Goal: Task Accomplishment & Management: Use online tool/utility

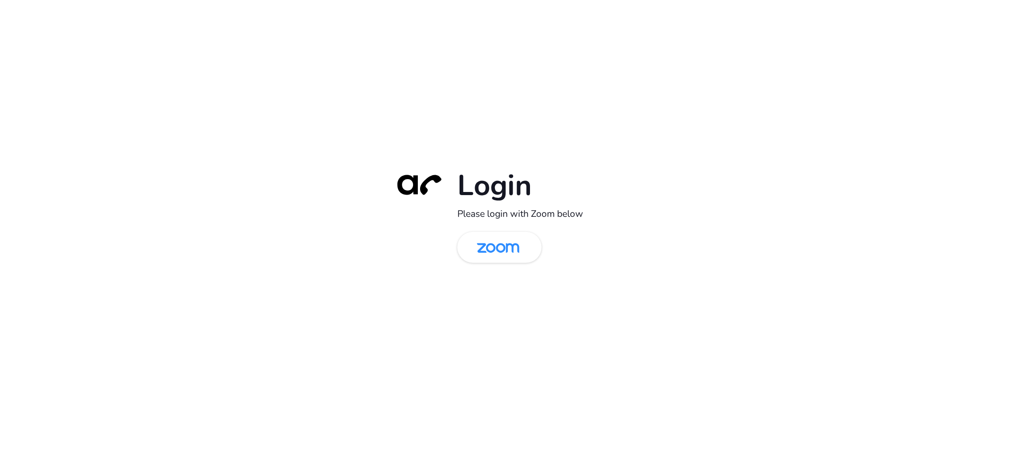
click at [391, 270] on div "Login Please login with Zoom below" at bounding box center [510, 230] width 248 height 127
click at [499, 243] on img at bounding box center [497, 248] width 61 height 29
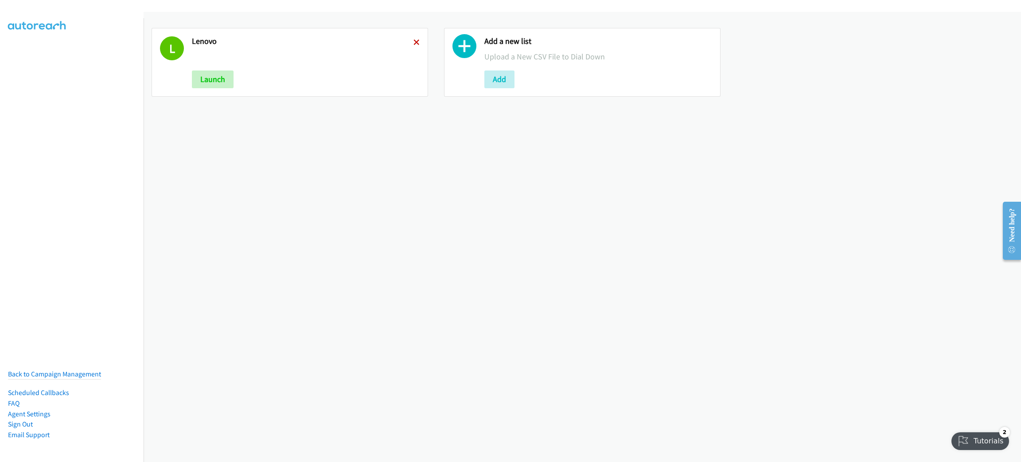
click at [414, 43] on icon at bounding box center [416, 43] width 6 height 6
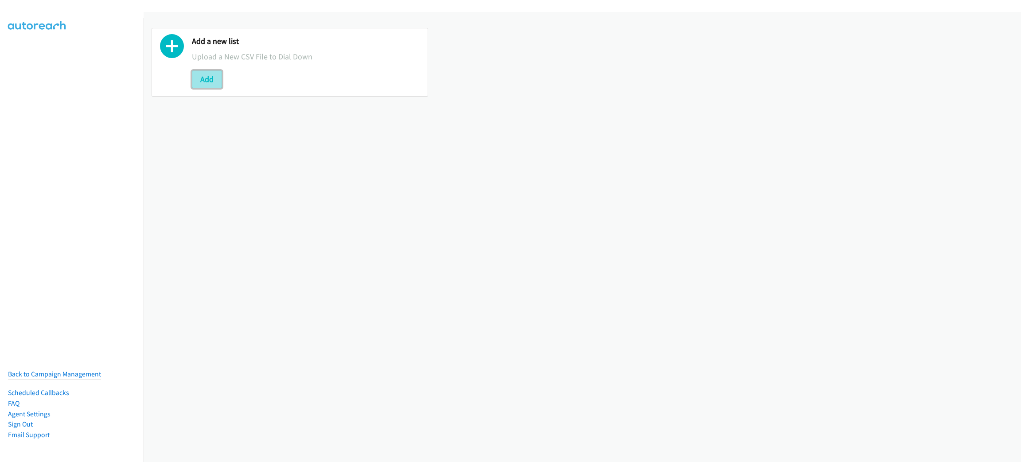
click at [211, 78] on button "Add" at bounding box center [207, 79] width 30 height 18
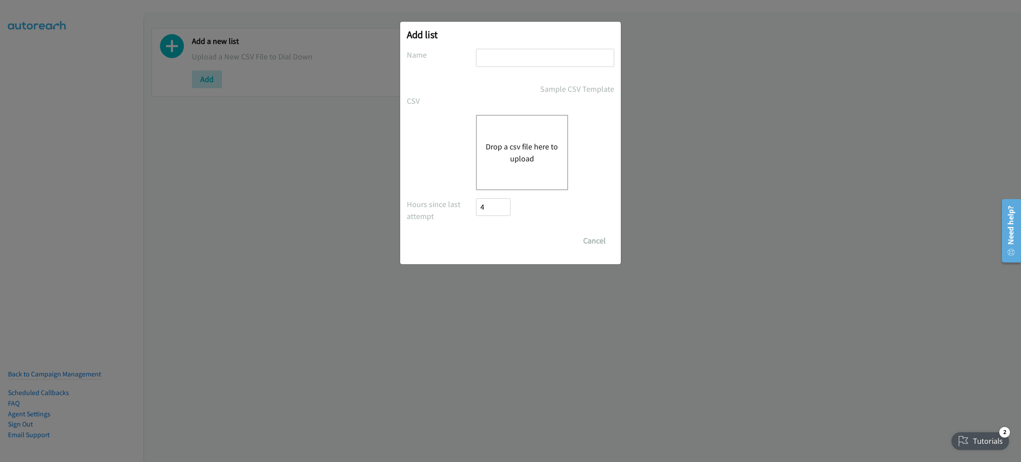
click at [517, 169] on div "Drop a csv file here to upload" at bounding box center [522, 152] width 92 height 75
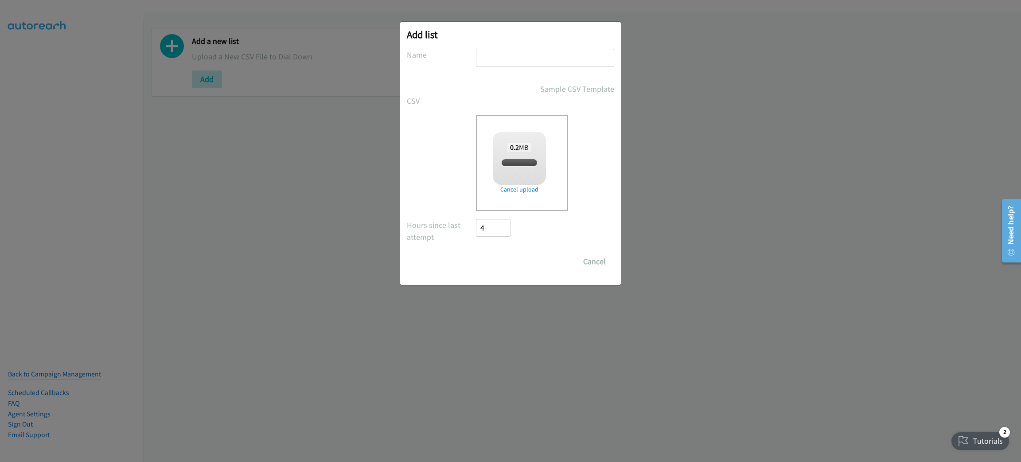
checkbox input "true"
click at [591, 257] on button "Cancel" at bounding box center [594, 262] width 39 height 18
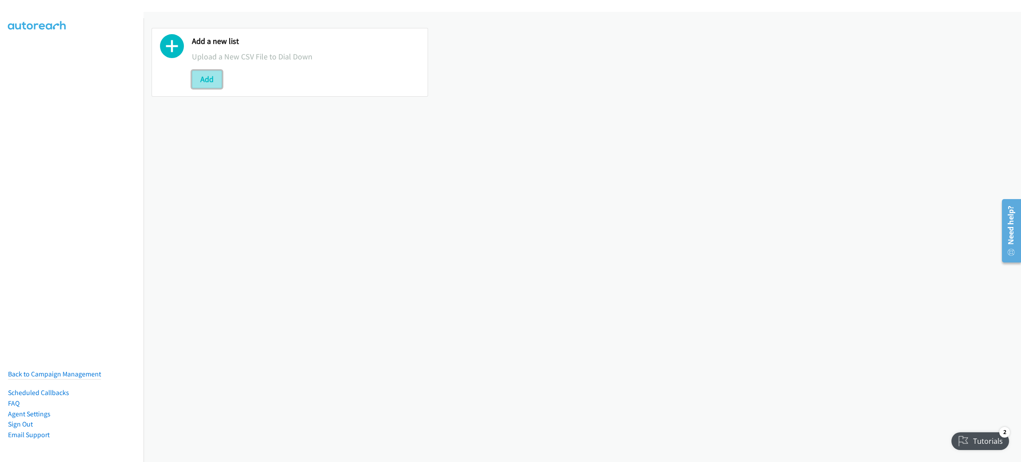
click at [210, 81] on button "Add" at bounding box center [207, 79] width 30 height 18
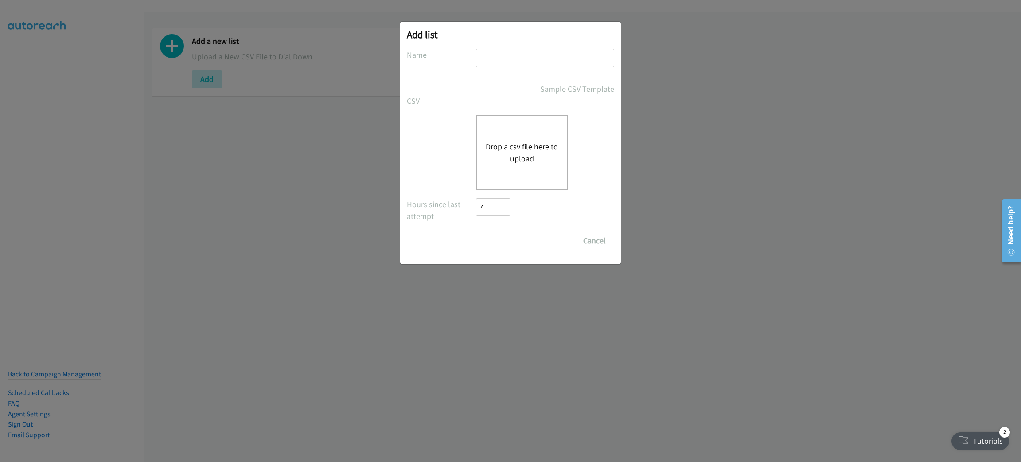
click at [504, 166] on div "Drop a csv file here to upload" at bounding box center [522, 152] width 92 height 75
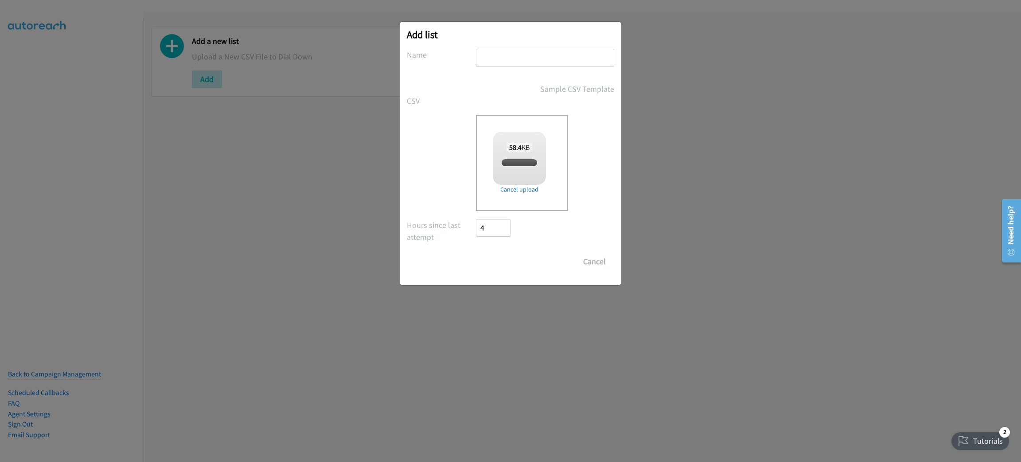
checkbox input "true"
click at [536, 58] on input "text" at bounding box center [545, 58] width 138 height 18
type input "lenovo"
click at [476, 253] on input "Save List" at bounding box center [499, 262] width 47 height 18
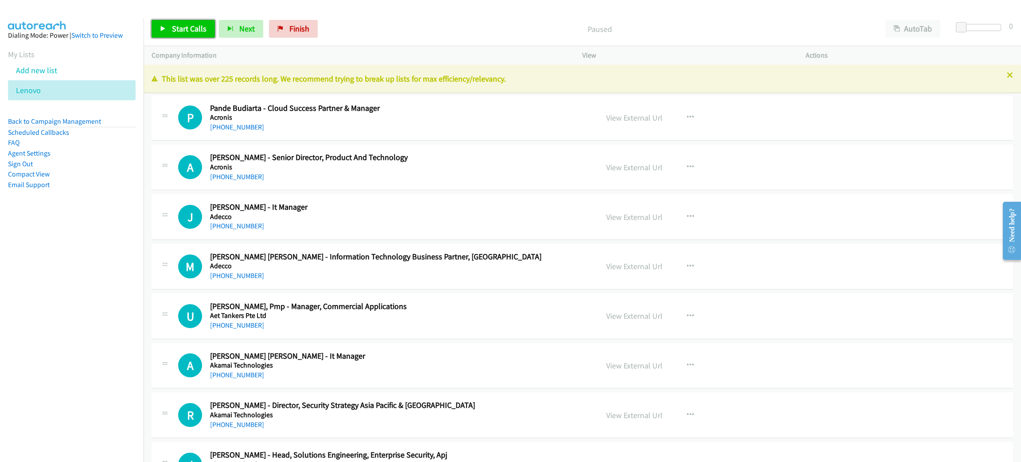
click at [182, 26] on span "Start Calls" at bounding box center [189, 28] width 35 height 10
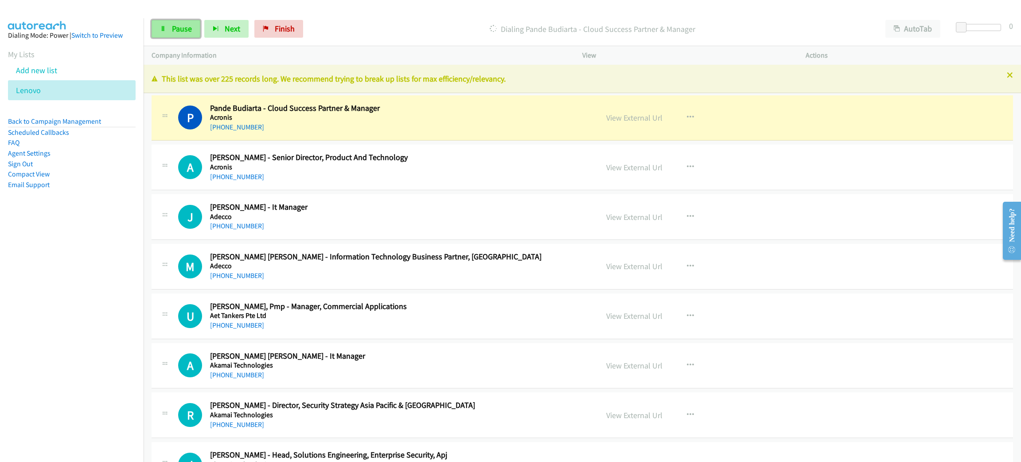
click at [187, 33] on span "Pause" at bounding box center [182, 28] width 20 height 10
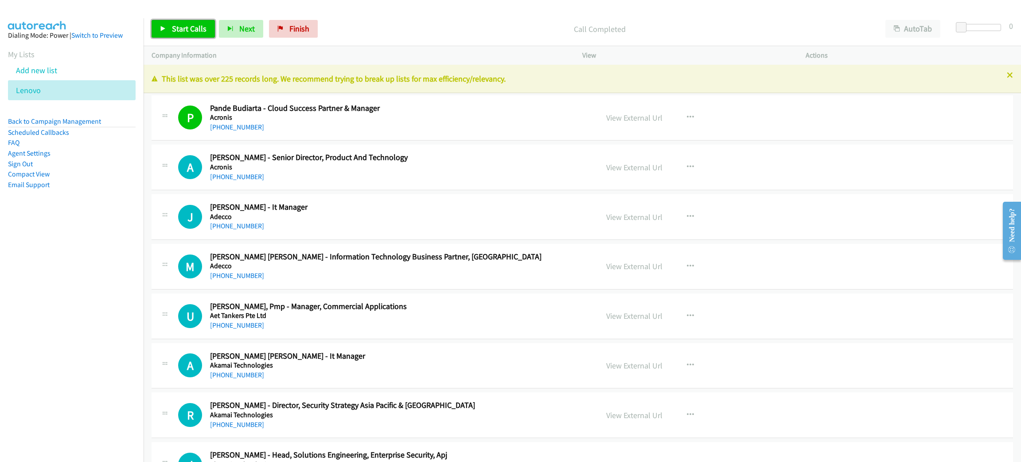
click at [172, 21] on link "Start Calls" at bounding box center [183, 29] width 63 height 18
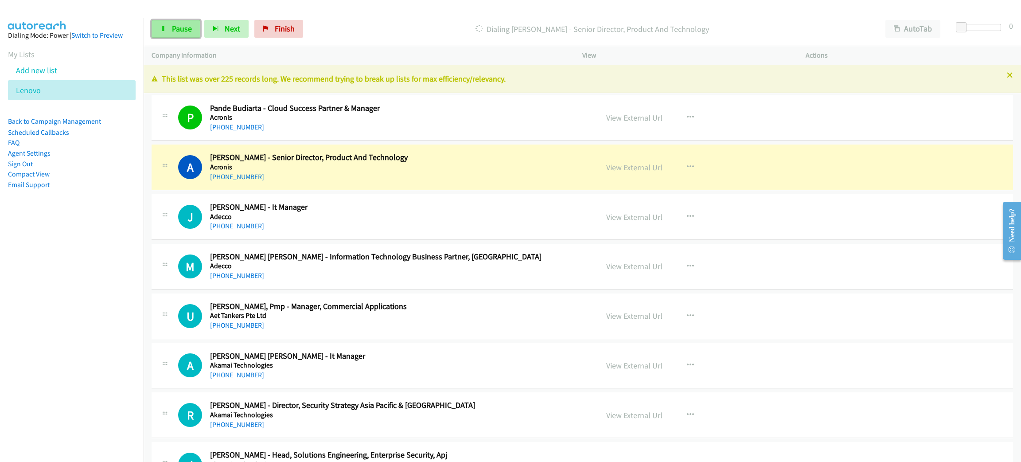
click at [183, 28] on span "Pause" at bounding box center [182, 28] width 20 height 10
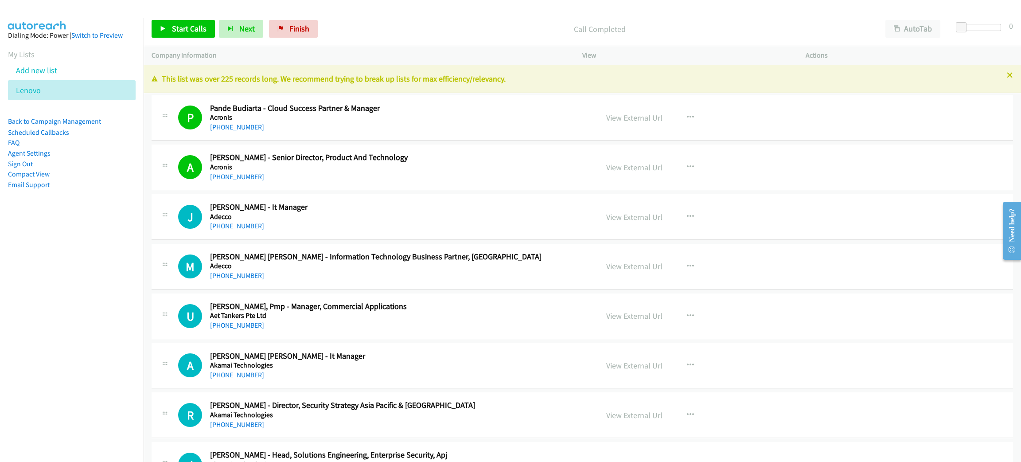
click at [402, 35] on div "Call Completed" at bounding box center [600, 29] width 556 height 18
click at [199, 34] on link "Start Calls" at bounding box center [183, 29] width 63 height 18
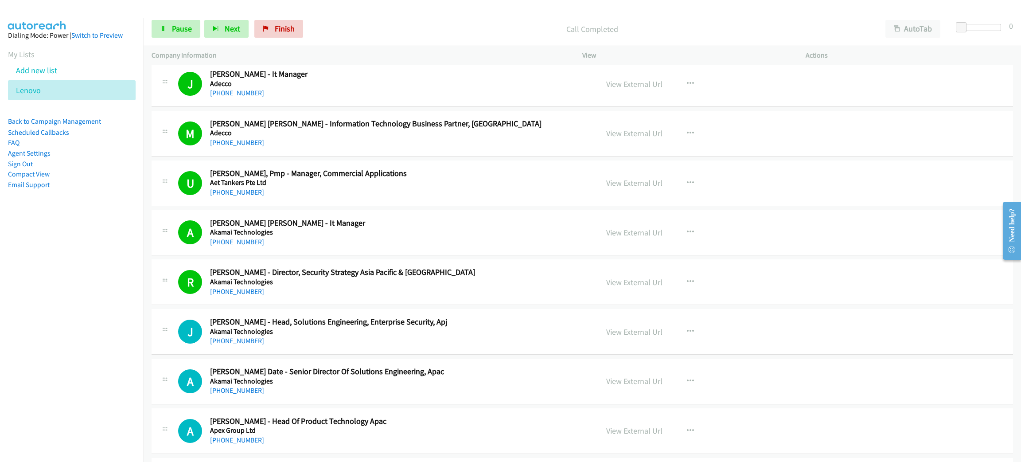
scroll to position [332, 0]
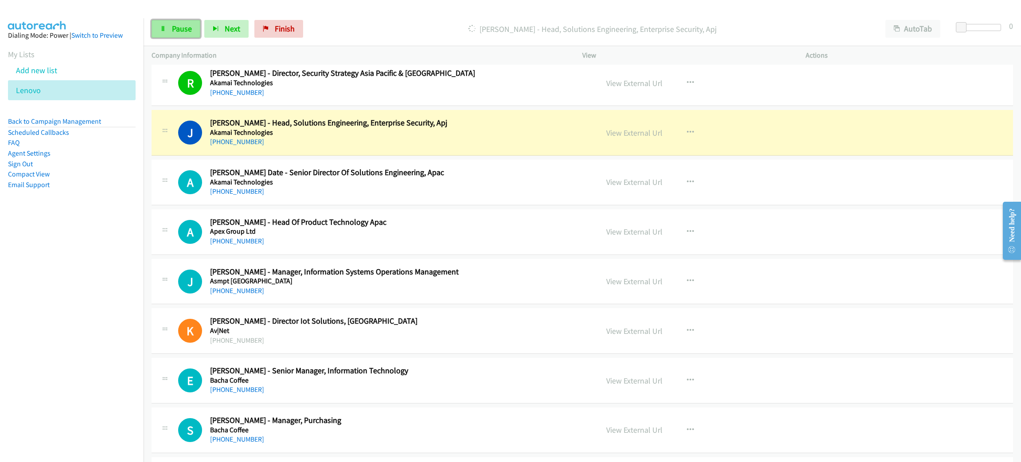
click at [180, 26] on span "Pause" at bounding box center [182, 28] width 20 height 10
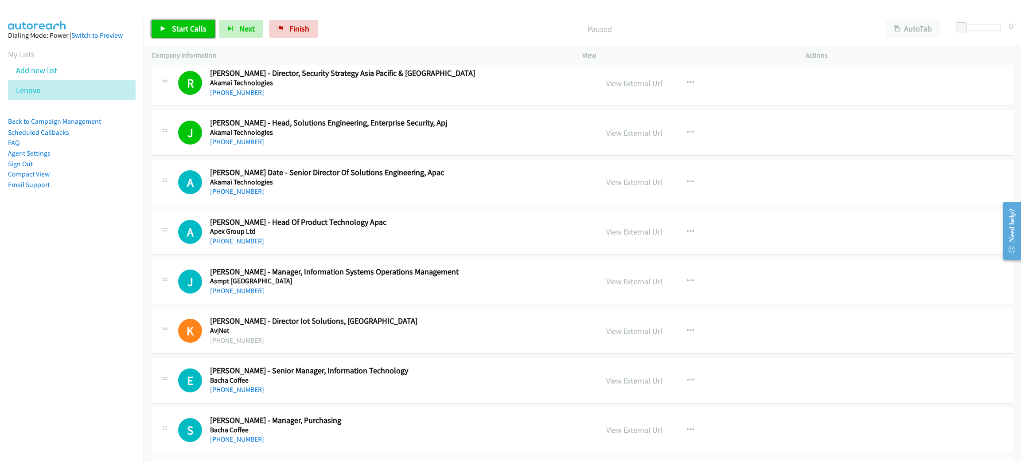
click at [175, 28] on span "Start Calls" at bounding box center [189, 28] width 35 height 10
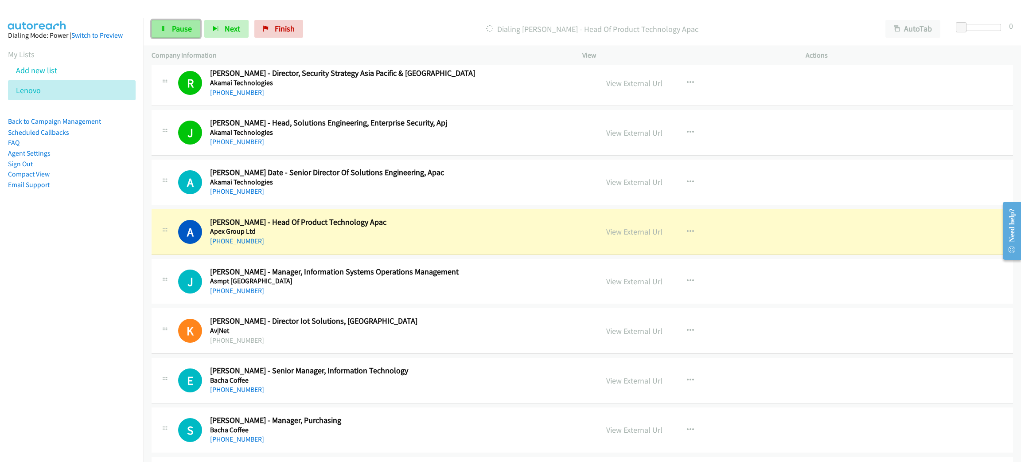
click at [187, 33] on span "Pause" at bounding box center [182, 28] width 20 height 10
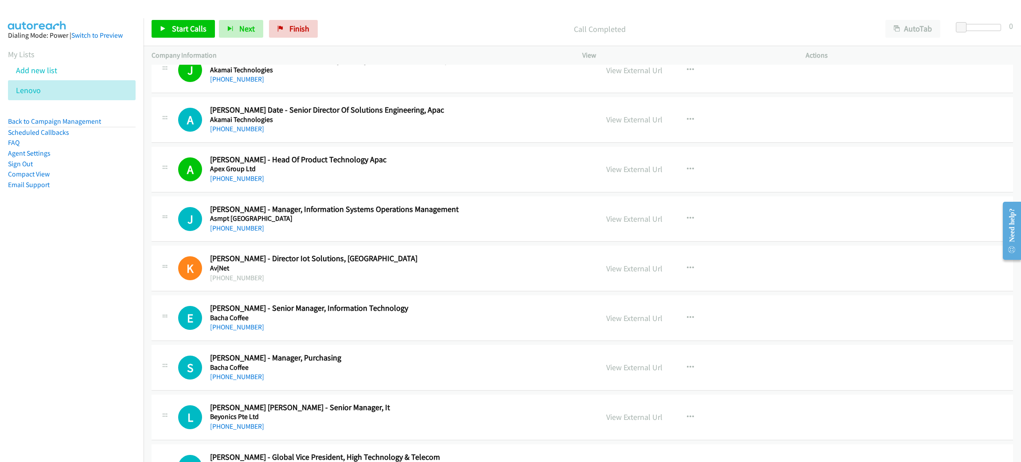
scroll to position [398, 0]
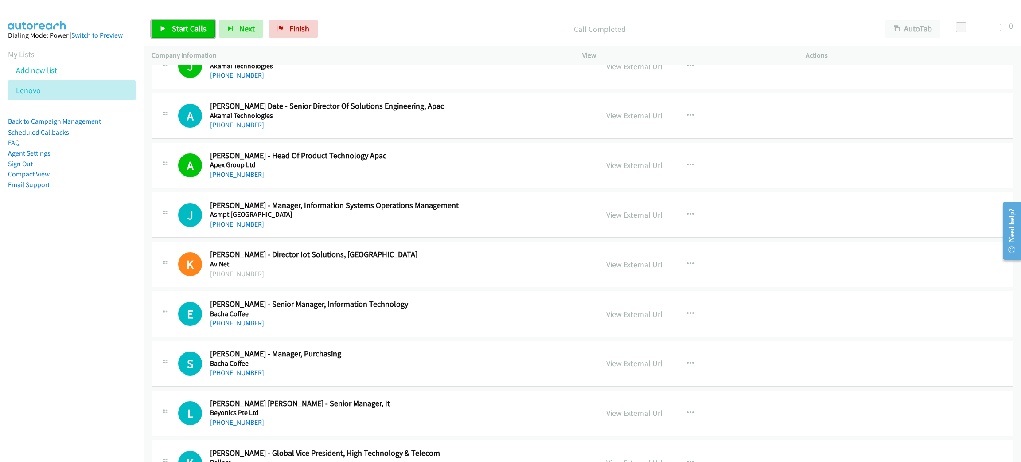
click at [182, 28] on span "Start Calls" at bounding box center [189, 28] width 35 height 10
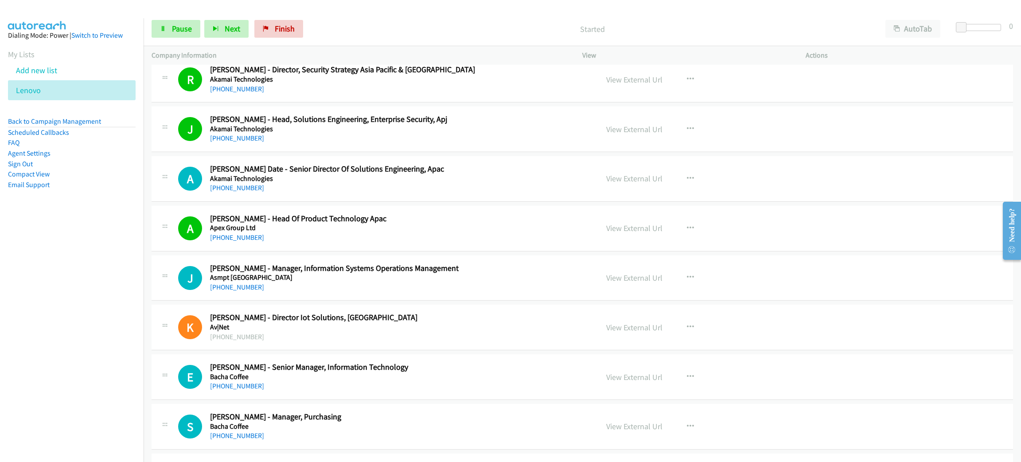
scroll to position [332, 0]
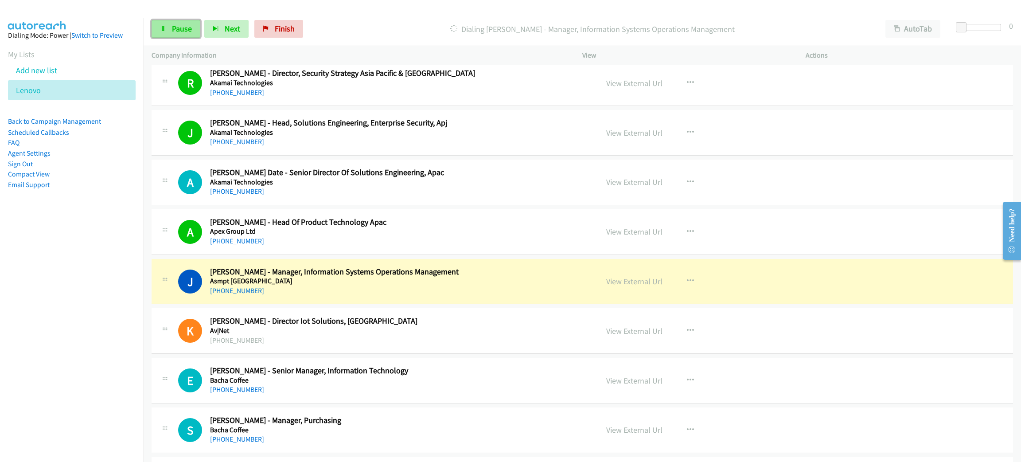
click at [185, 36] on link "Pause" at bounding box center [176, 29] width 49 height 18
click at [644, 278] on link "View External Url" at bounding box center [634, 281] width 56 height 10
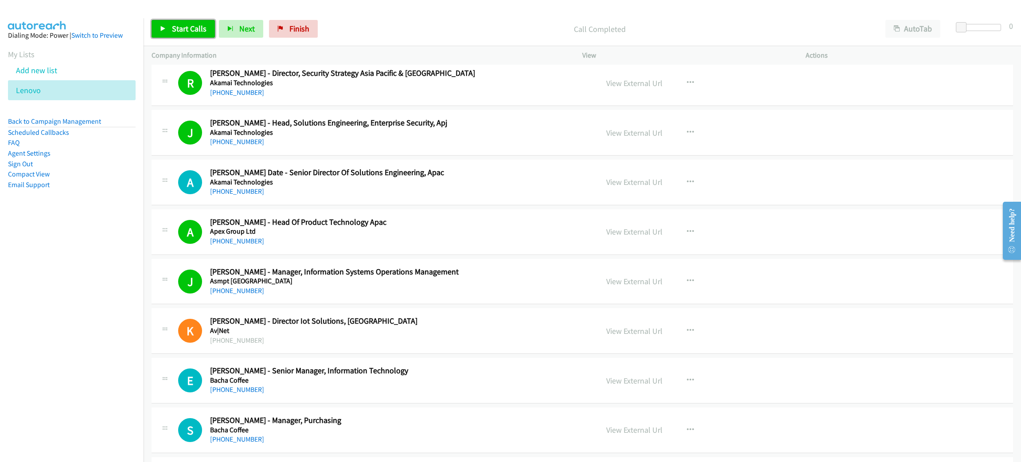
click at [187, 24] on span "Start Calls" at bounding box center [189, 28] width 35 height 10
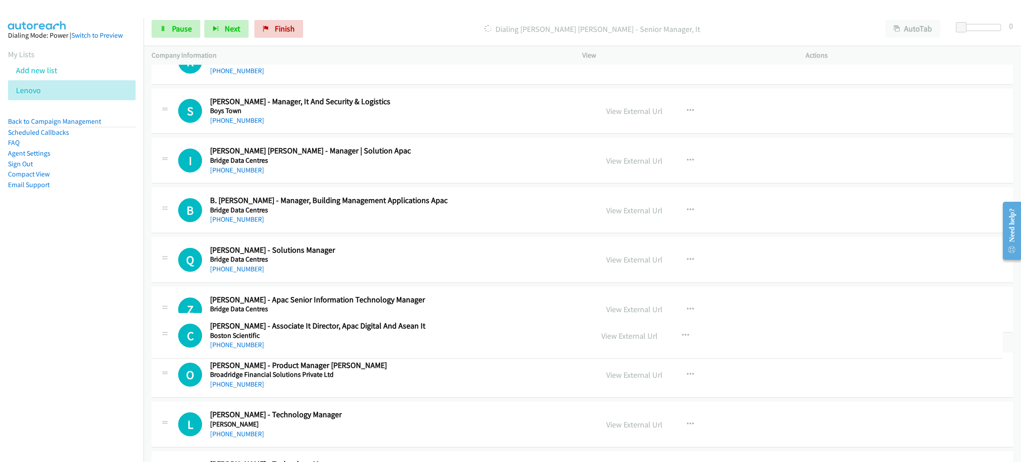
scroll to position [718, 0]
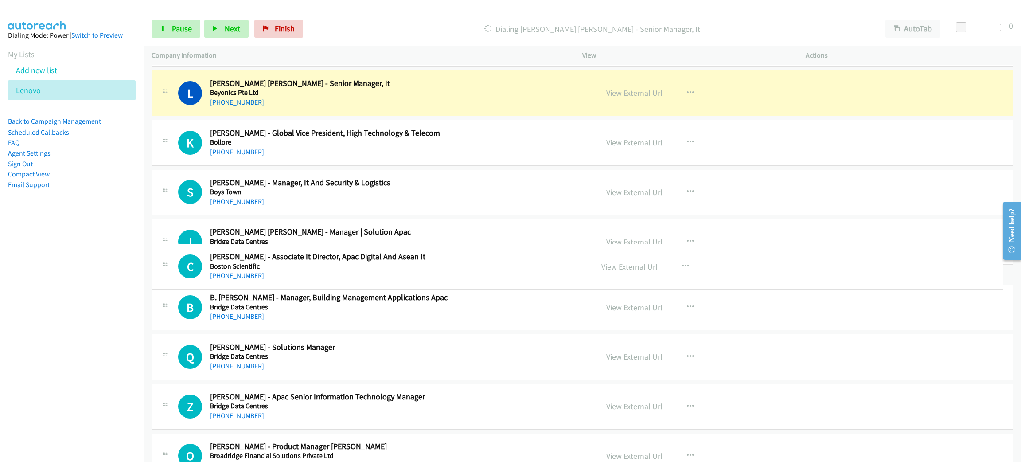
click at [125, 263] on nav "Dialing Mode: Power | Switch to Preview My Lists Add new list Lenovo Back to Ca…" at bounding box center [72, 249] width 144 height 462
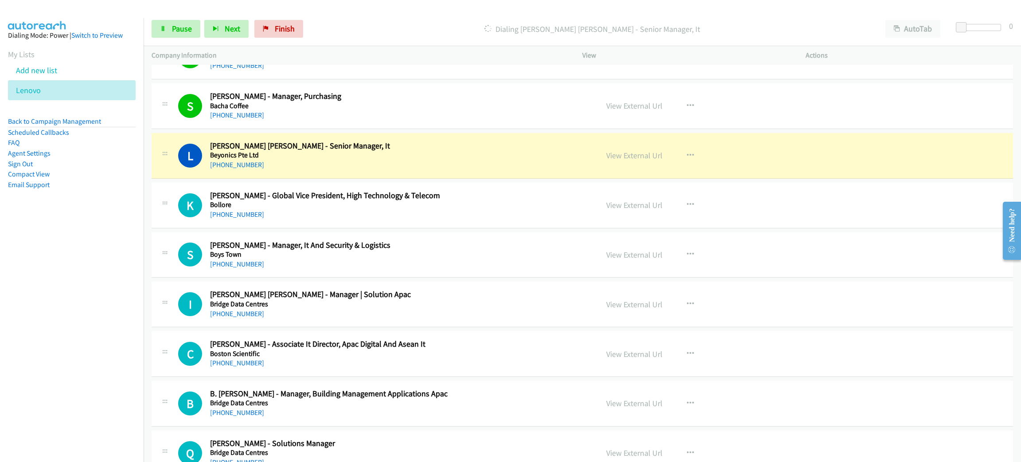
scroll to position [652, 0]
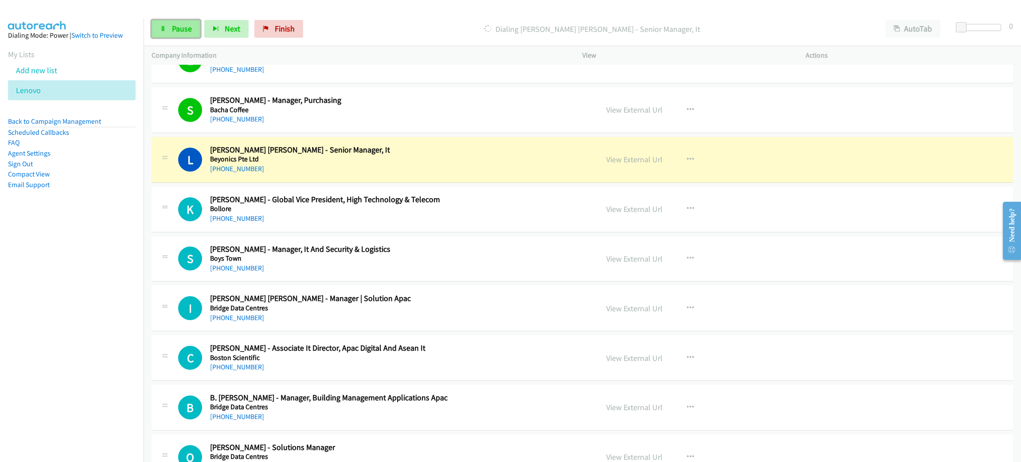
click at [188, 29] on span "Pause" at bounding box center [182, 28] width 20 height 10
click at [656, 162] on link "View External Url" at bounding box center [634, 159] width 56 height 10
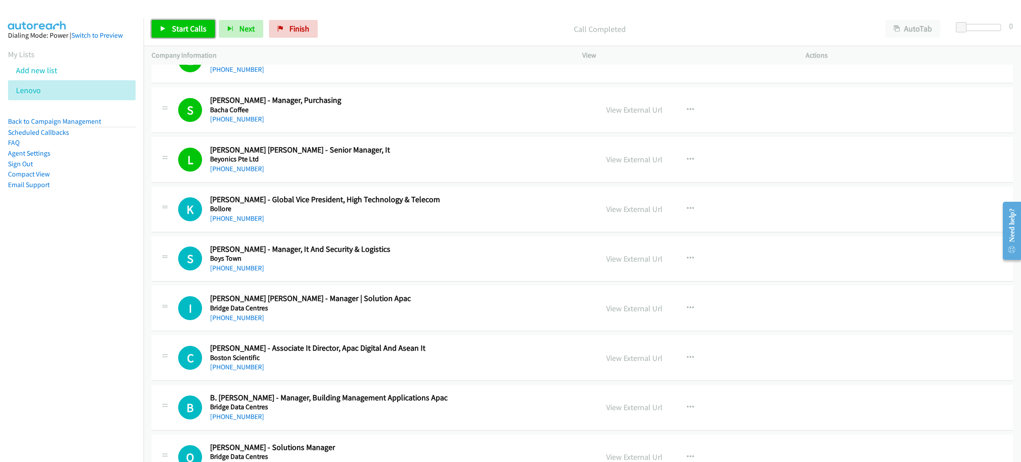
click at [170, 26] on link "Start Calls" at bounding box center [183, 29] width 63 height 18
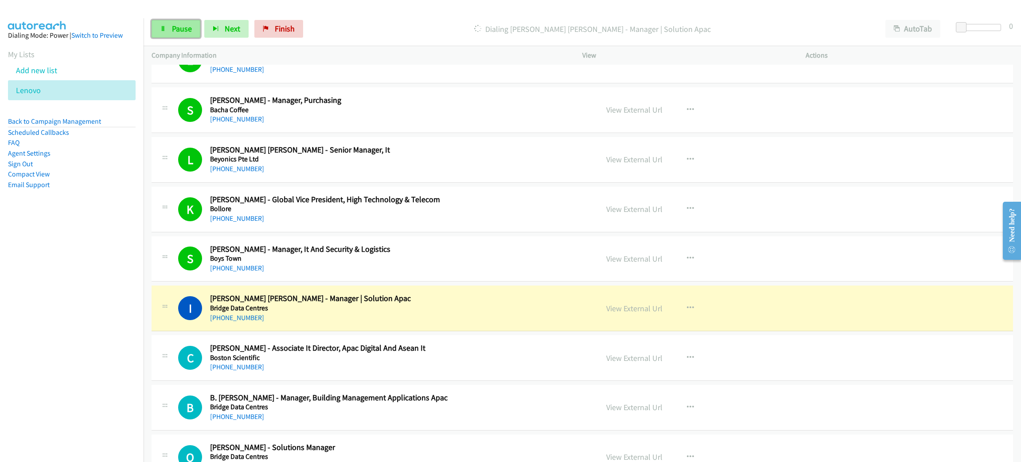
click at [184, 31] on span "Pause" at bounding box center [182, 28] width 20 height 10
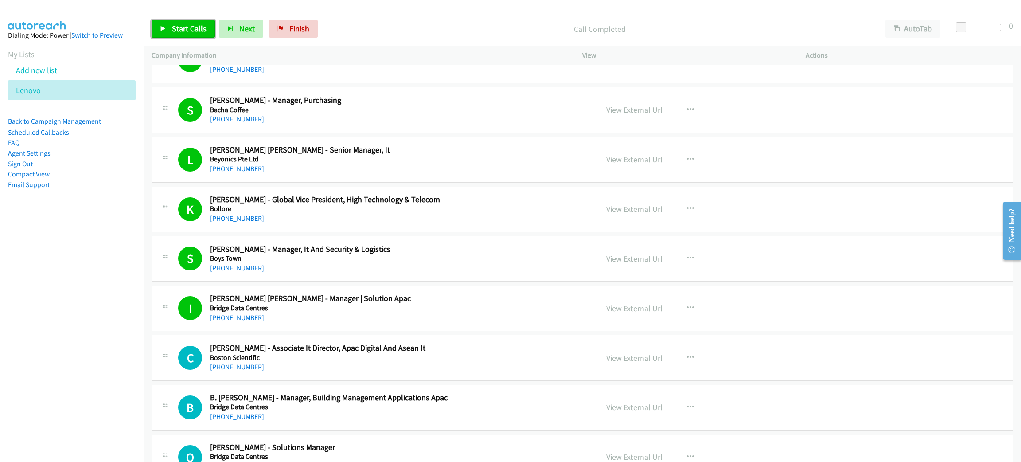
click at [185, 26] on span "Start Calls" at bounding box center [189, 28] width 35 height 10
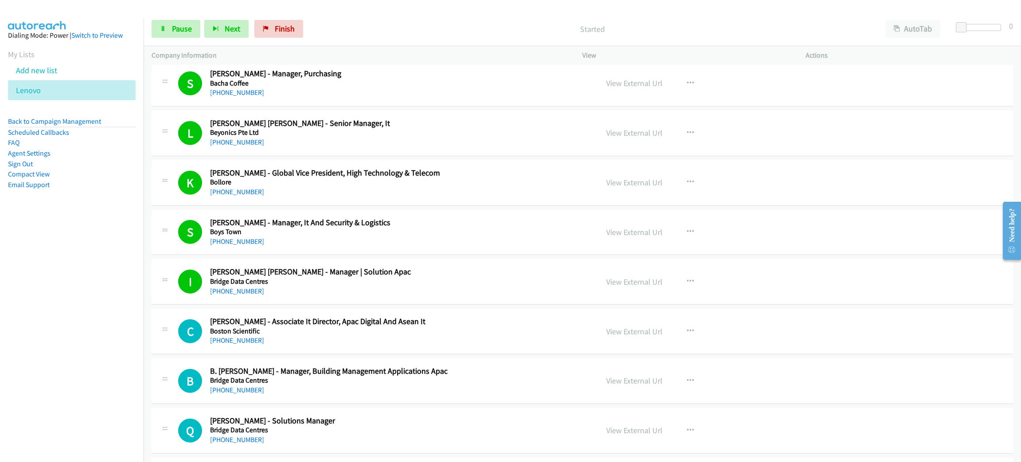
scroll to position [851, 0]
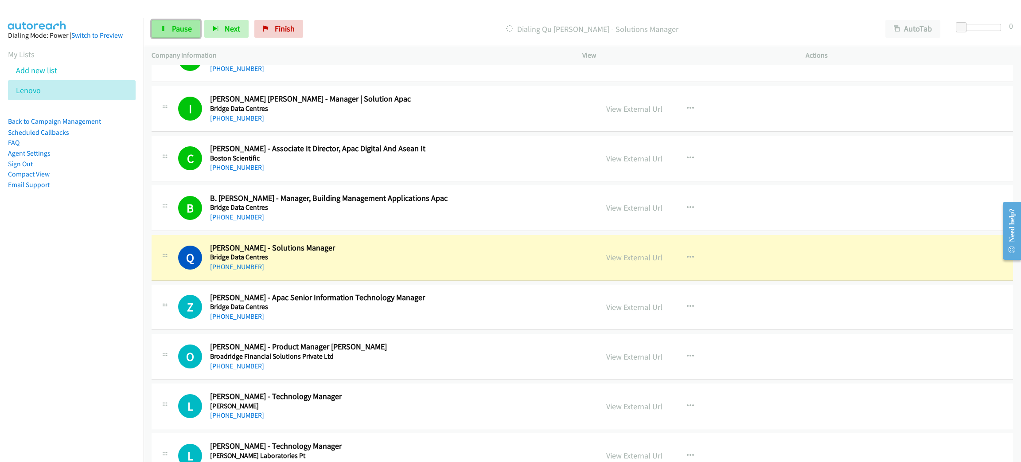
click at [161, 35] on link "Pause" at bounding box center [176, 29] width 49 height 18
click at [636, 257] on link "View External Url" at bounding box center [634, 257] width 56 height 10
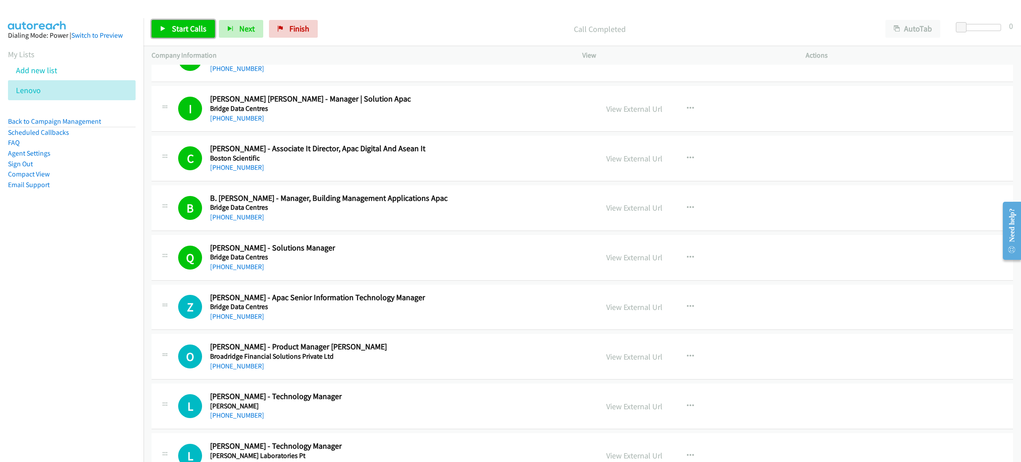
click at [186, 31] on span "Start Calls" at bounding box center [189, 28] width 35 height 10
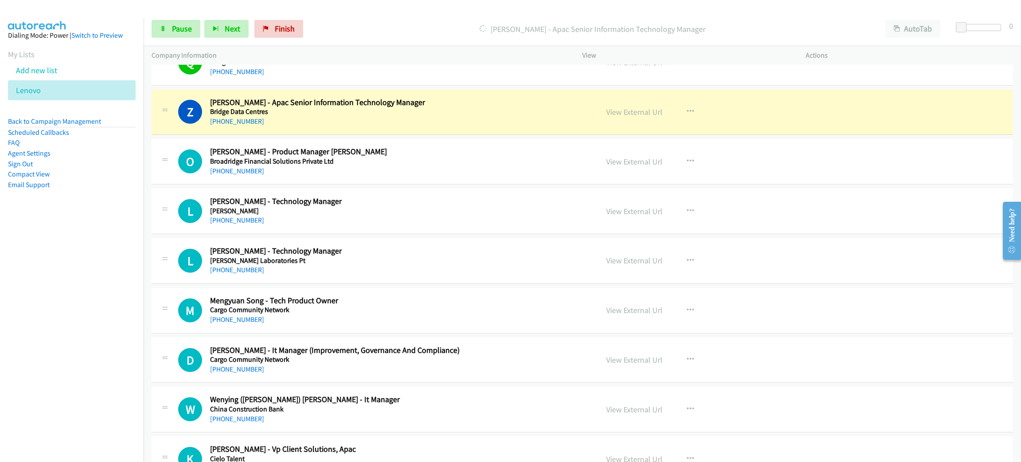
scroll to position [1051, 0]
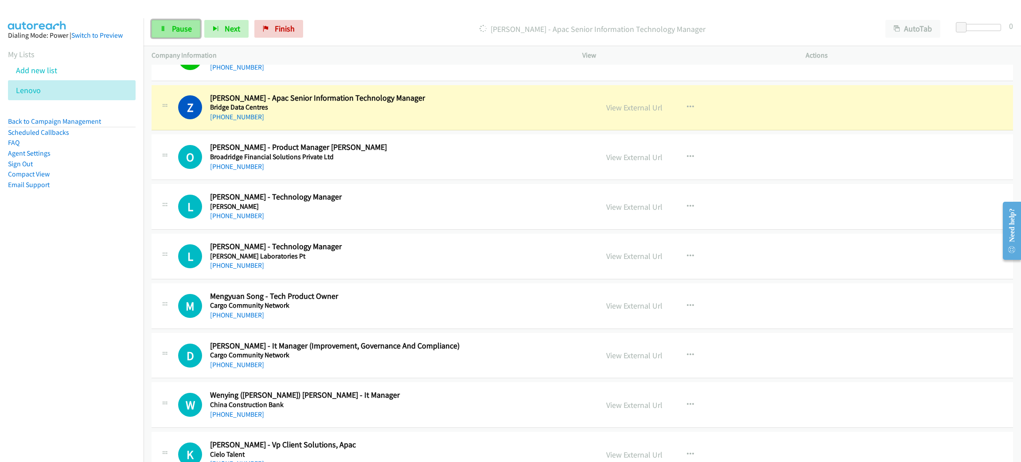
click at [183, 25] on span "Pause" at bounding box center [182, 28] width 20 height 10
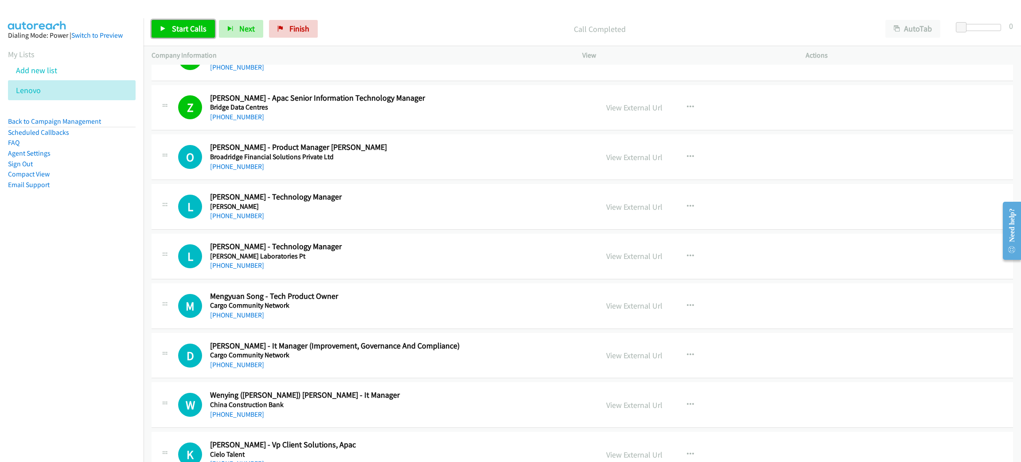
click at [195, 31] on span "Start Calls" at bounding box center [189, 28] width 35 height 10
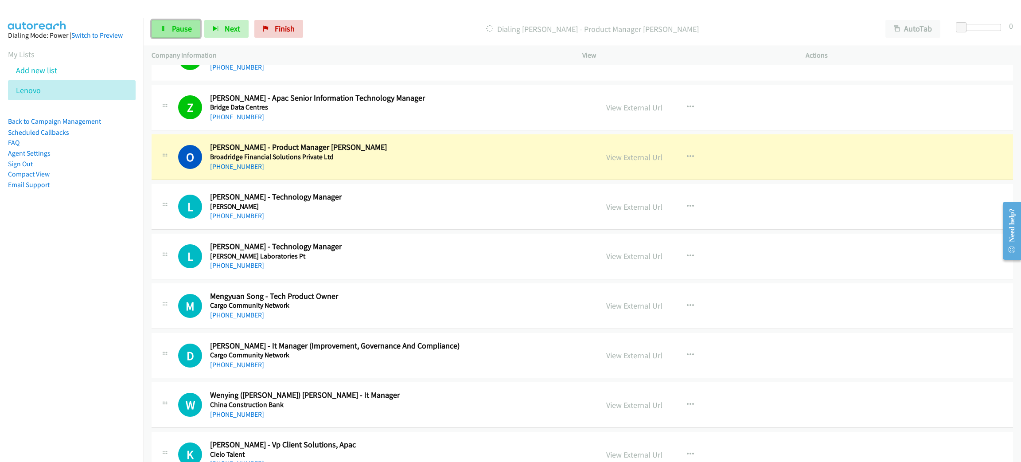
click at [180, 28] on span "Pause" at bounding box center [182, 28] width 20 height 10
click at [632, 162] on link "View External Url" at bounding box center [634, 157] width 56 height 10
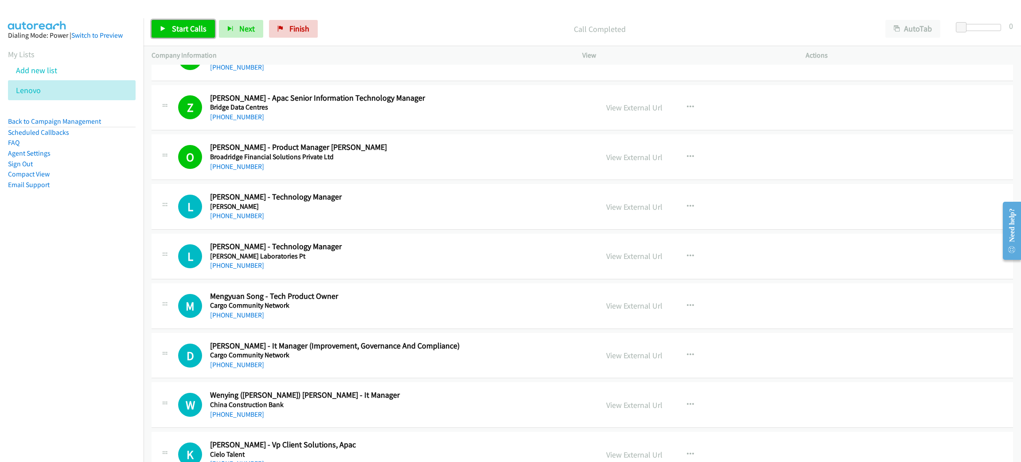
click at [201, 23] on link "Start Calls" at bounding box center [183, 29] width 63 height 18
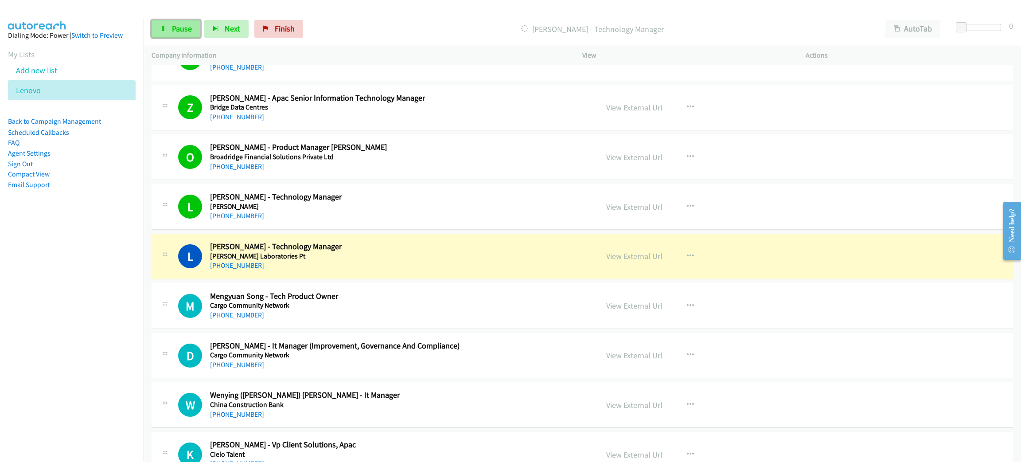
click at [179, 29] on span "Pause" at bounding box center [182, 28] width 20 height 10
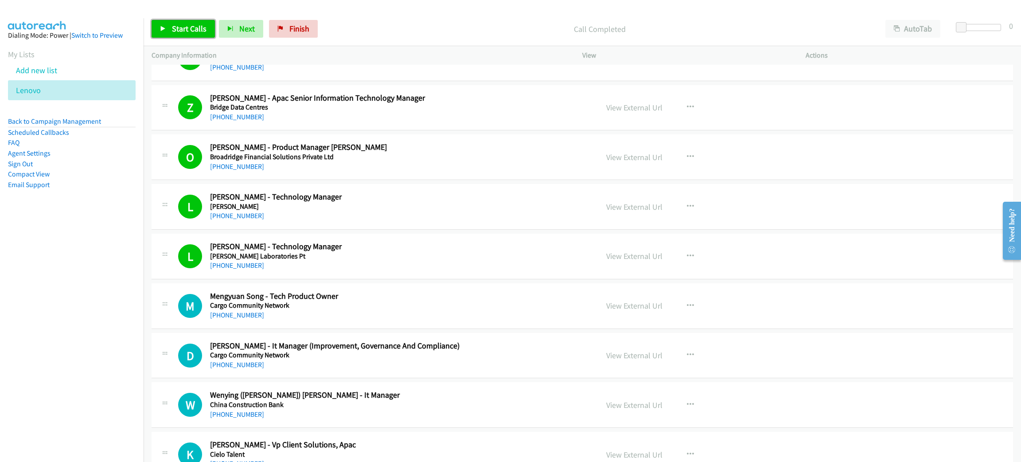
click at [182, 31] on span "Start Calls" at bounding box center [189, 28] width 35 height 10
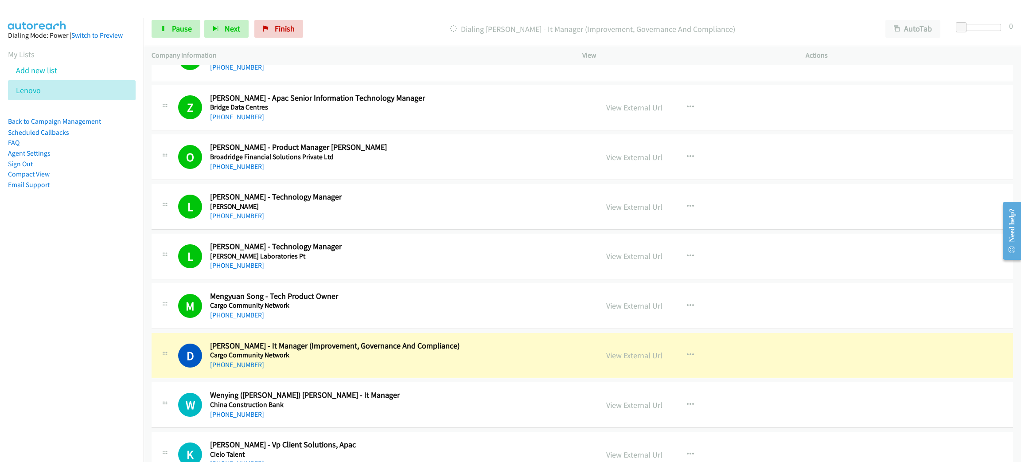
click at [467, 370] on div "+65 9863 3613" at bounding box center [397, 364] width 375 height 11
click at [634, 350] on div "View External Url View External Url Schedule/Manage Callback Start Calls Here R…" at bounding box center [713, 355] width 231 height 29
click at [634, 355] on link "View External Url" at bounding box center [634, 355] width 56 height 10
click at [191, 31] on span "Pause" at bounding box center [182, 28] width 20 height 10
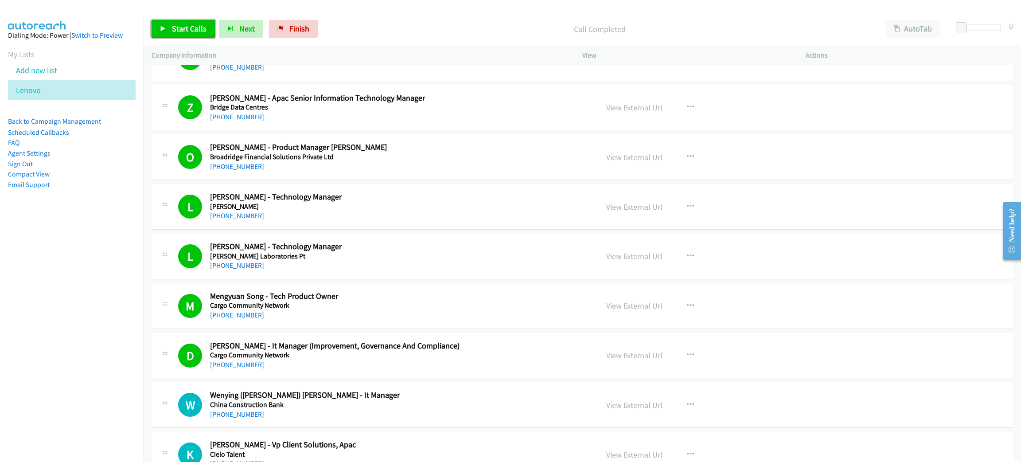
click at [193, 28] on span "Start Calls" at bounding box center [189, 28] width 35 height 10
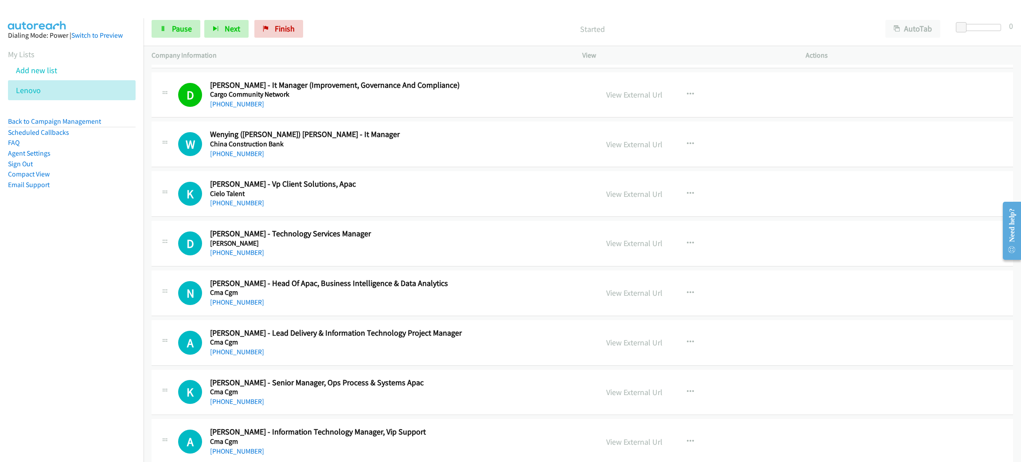
scroll to position [1316, 0]
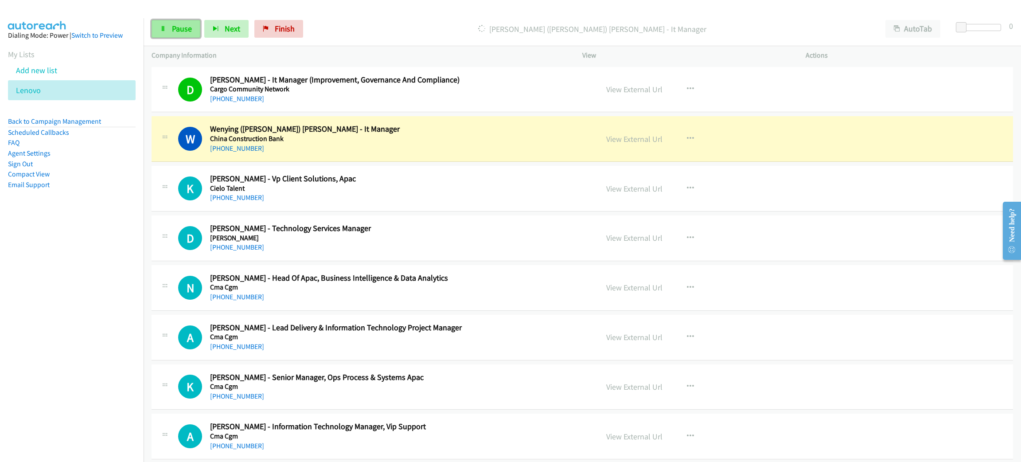
click at [166, 31] on link "Pause" at bounding box center [176, 29] width 49 height 18
click at [611, 138] on link "View External Url" at bounding box center [634, 139] width 56 height 10
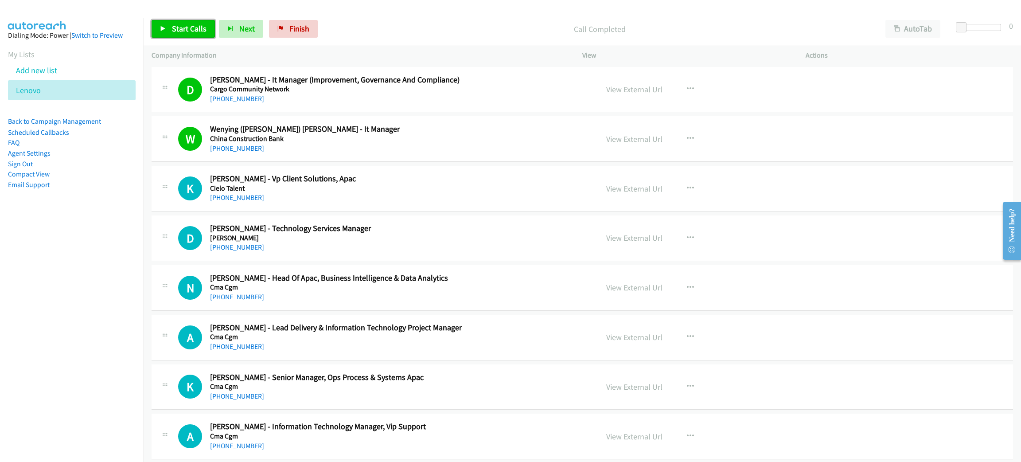
click at [160, 27] on icon at bounding box center [163, 29] width 6 height 6
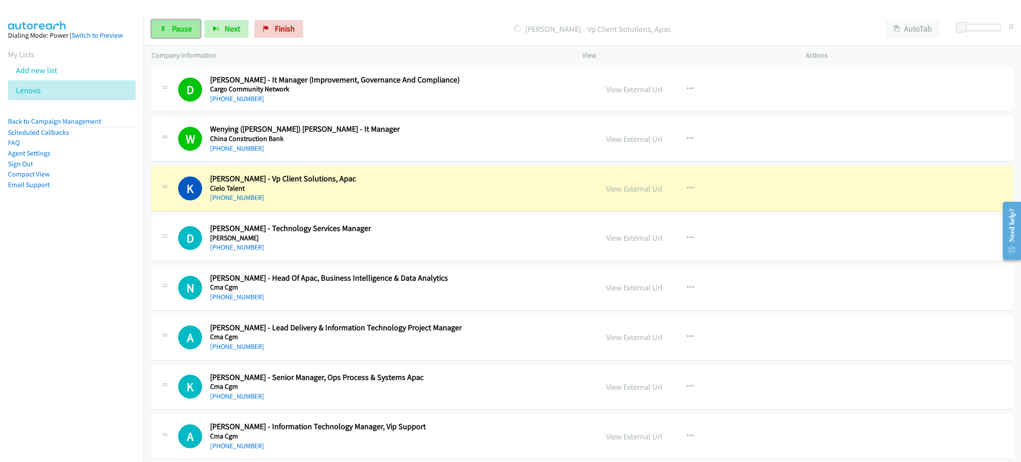
click at [187, 30] on span "Pause" at bounding box center [182, 28] width 20 height 10
click at [639, 189] on link "View External Url" at bounding box center [634, 188] width 56 height 10
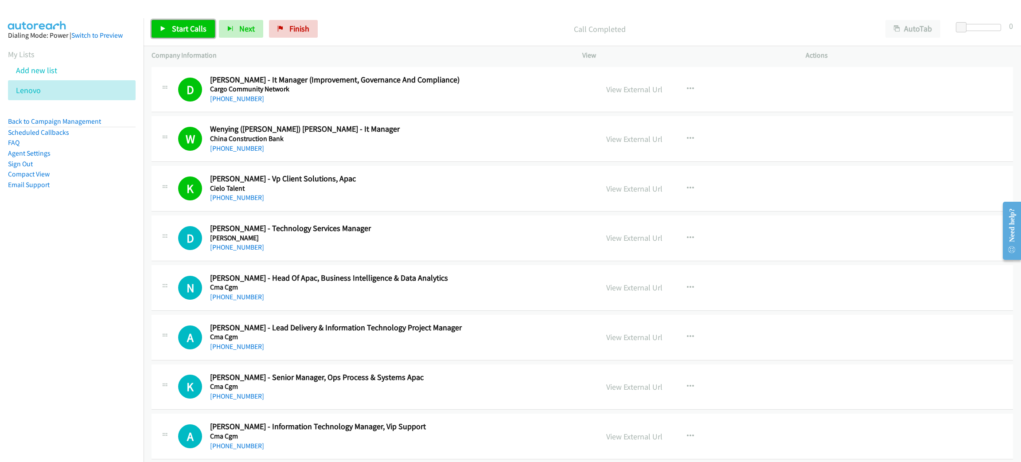
click at [195, 30] on span "Start Calls" at bounding box center [189, 28] width 35 height 10
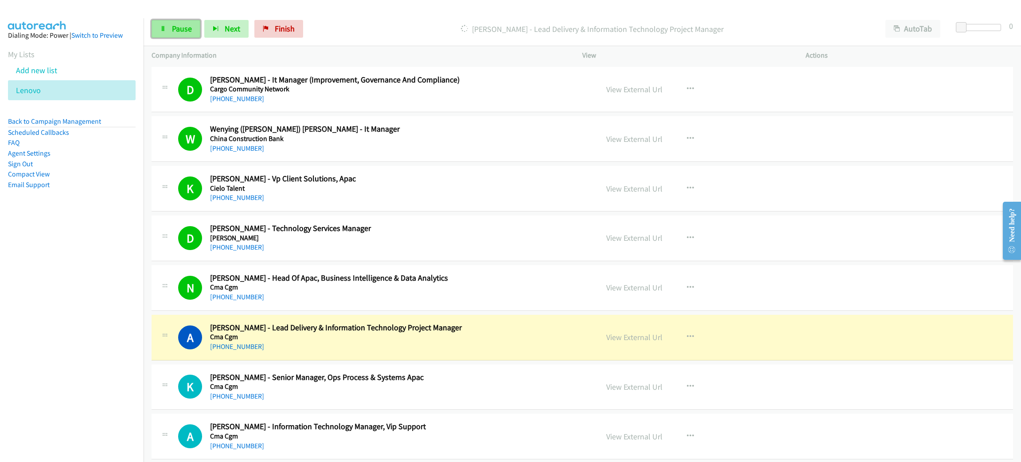
click at [185, 27] on span "Pause" at bounding box center [182, 28] width 20 height 10
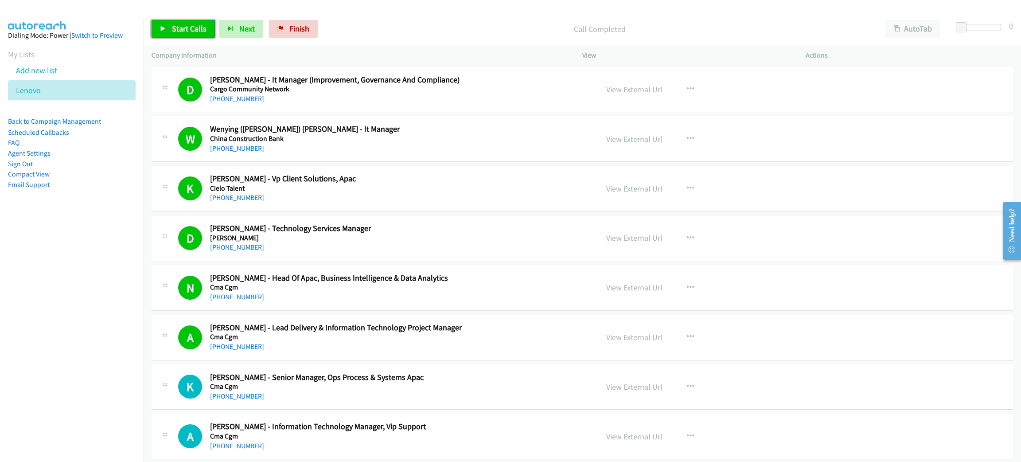
click at [185, 27] on span "Start Calls" at bounding box center [189, 28] width 35 height 10
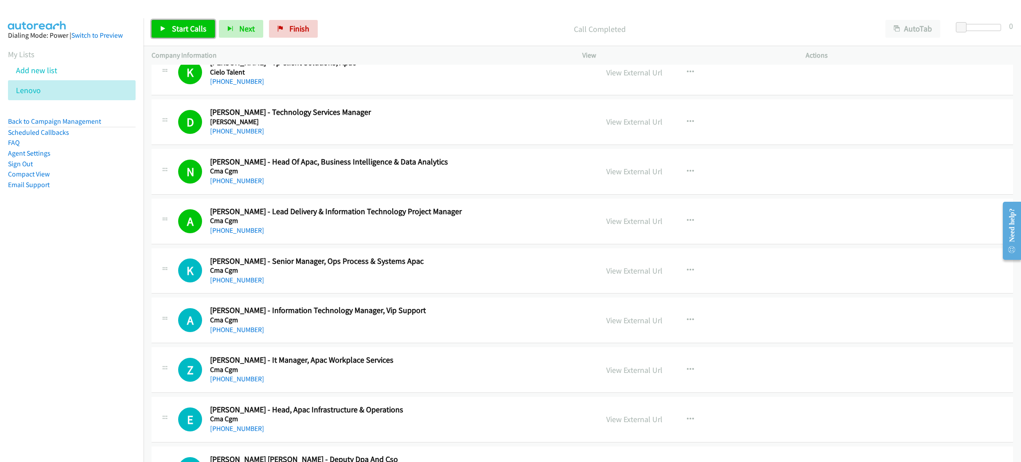
scroll to position [1516, 0]
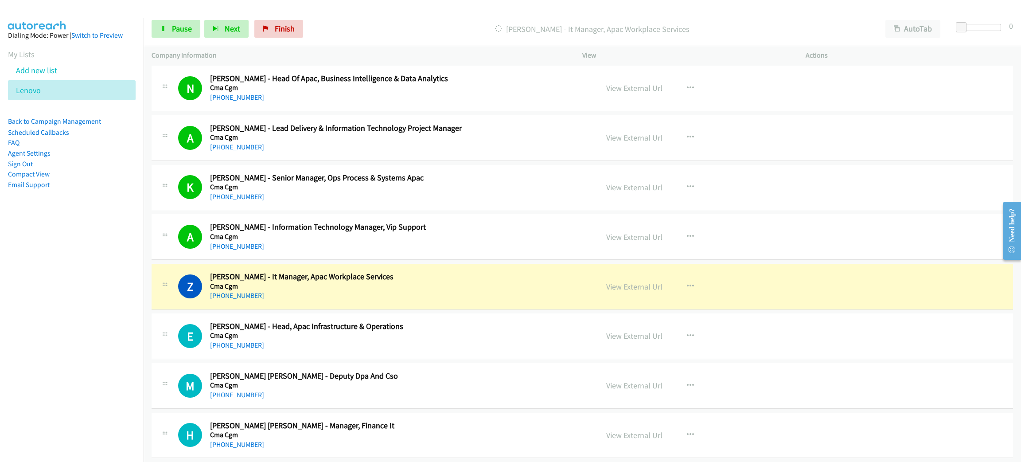
click at [475, 282] on h2 "Zulfikar Ibrahim - It Manager, Apac Workplace Services" at bounding box center [397, 277] width 375 height 10
click at [615, 295] on div "View External Url View External Url Schedule/Manage Callback Start Calls Here R…" at bounding box center [713, 286] width 231 height 29
click at [614, 288] on link "View External Url" at bounding box center [634, 286] width 56 height 10
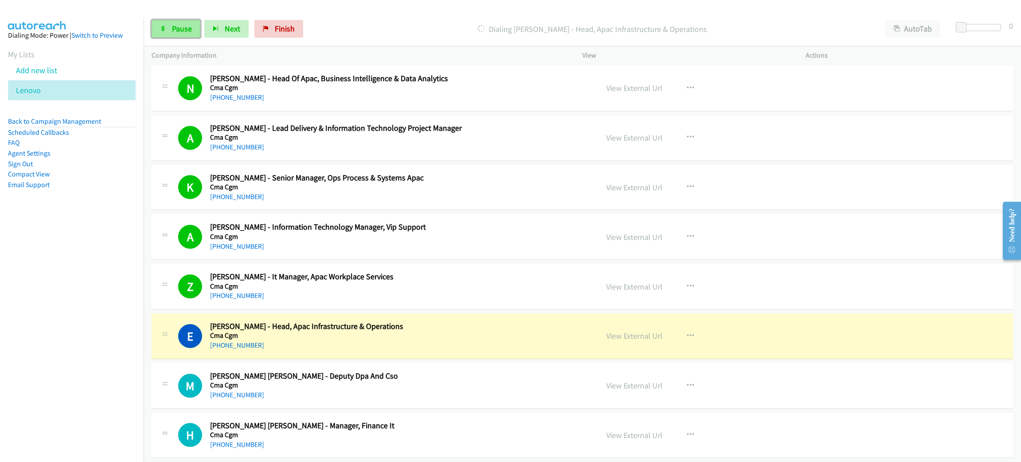
click at [167, 27] on link "Pause" at bounding box center [176, 29] width 49 height 18
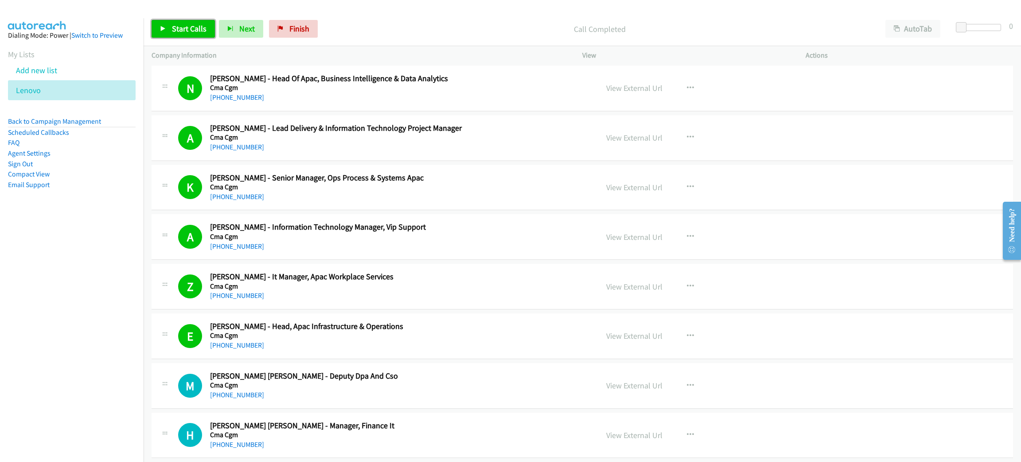
click at [204, 31] on span "Start Calls" at bounding box center [189, 28] width 35 height 10
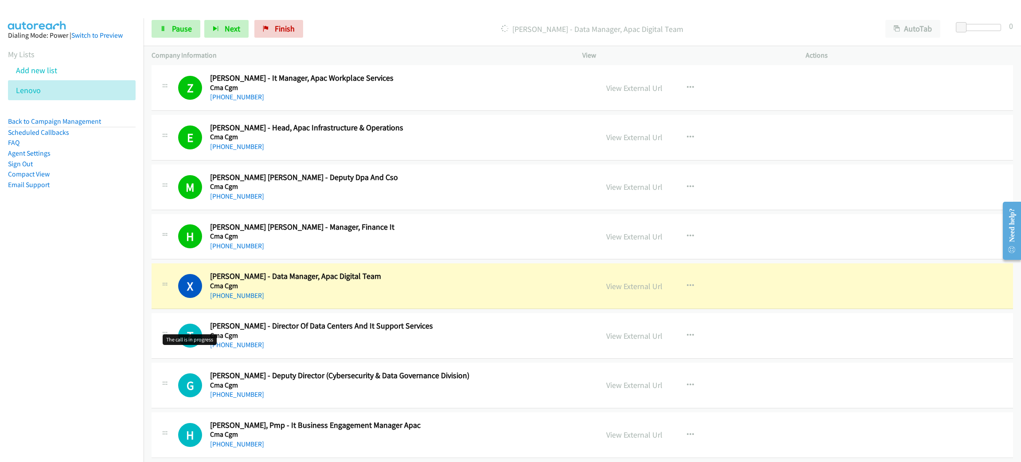
scroll to position [1715, 0]
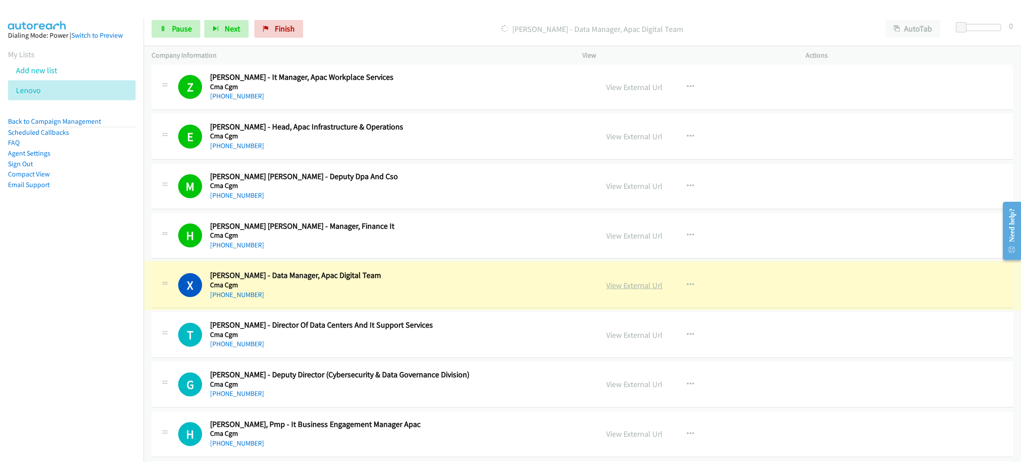
click at [628, 288] on link "View External Url" at bounding box center [634, 285] width 56 height 10
click at [166, 27] on icon at bounding box center [163, 29] width 6 height 6
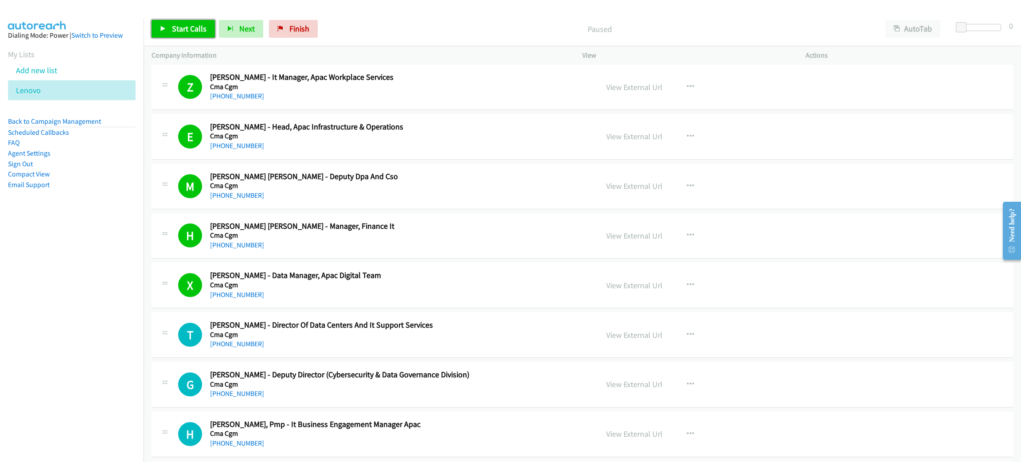
click at [180, 25] on span "Start Calls" at bounding box center [189, 28] width 35 height 10
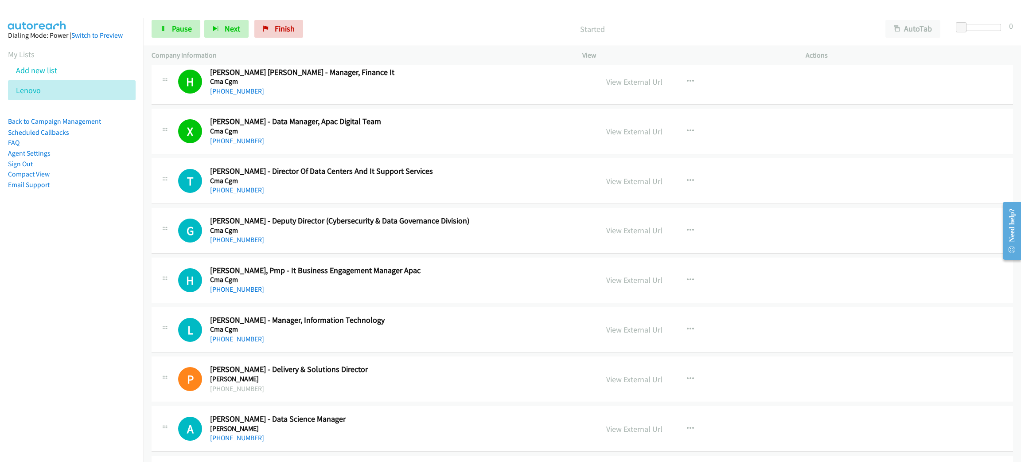
scroll to position [1915, 0]
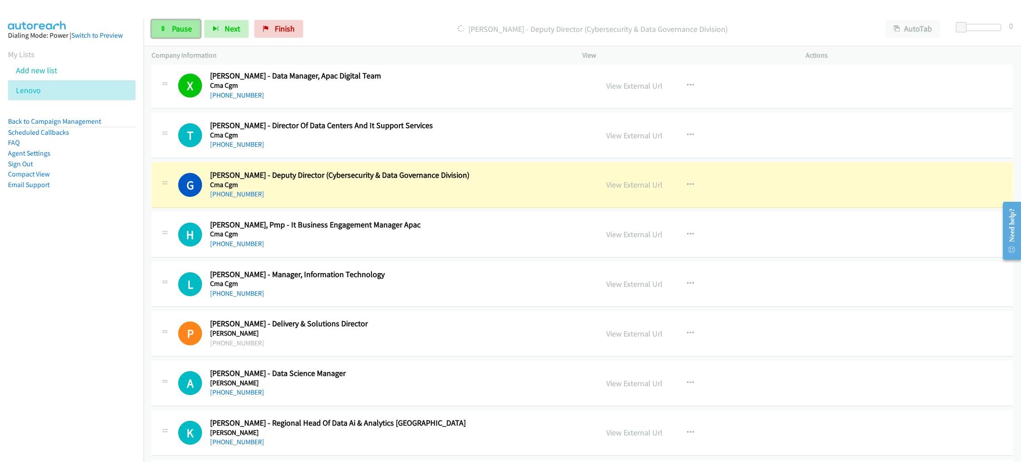
click at [169, 23] on link "Pause" at bounding box center [176, 29] width 49 height 18
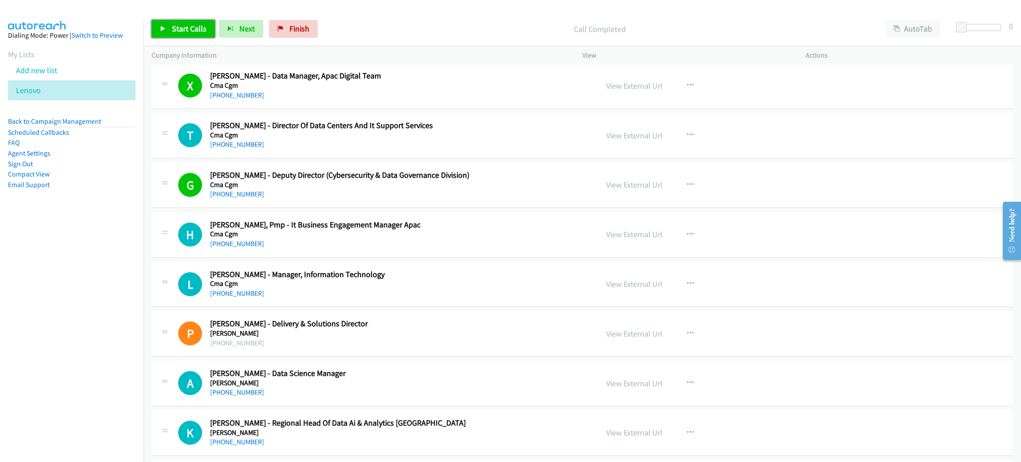
click at [174, 31] on span "Start Calls" at bounding box center [189, 28] width 35 height 10
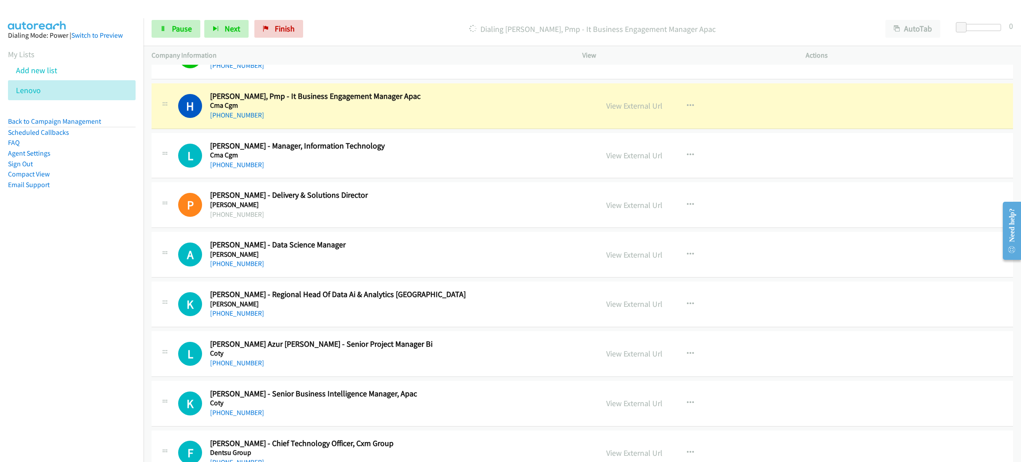
scroll to position [2047, 0]
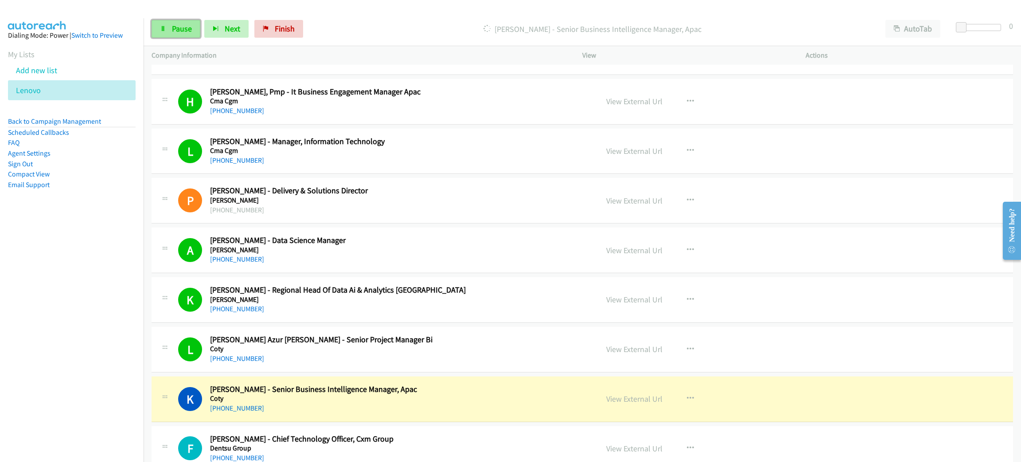
click at [191, 32] on span "Pause" at bounding box center [182, 28] width 20 height 10
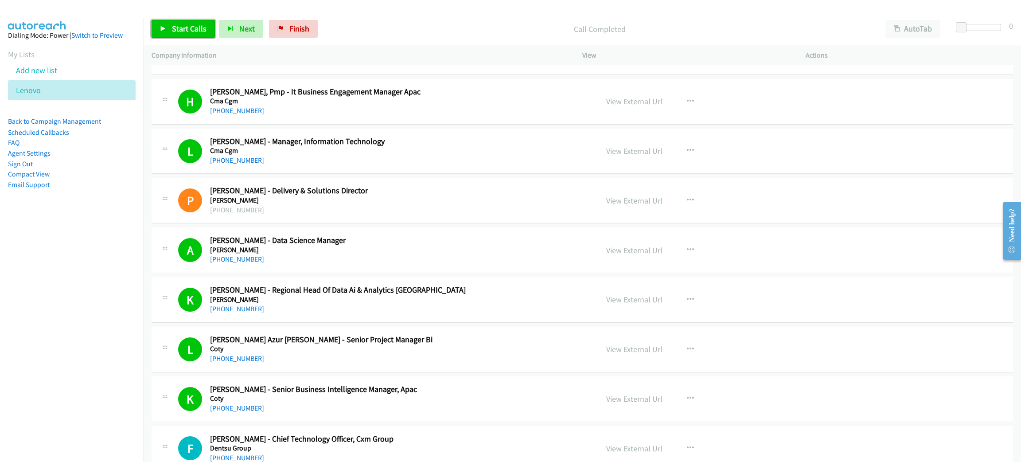
click at [177, 25] on span "Start Calls" at bounding box center [189, 28] width 35 height 10
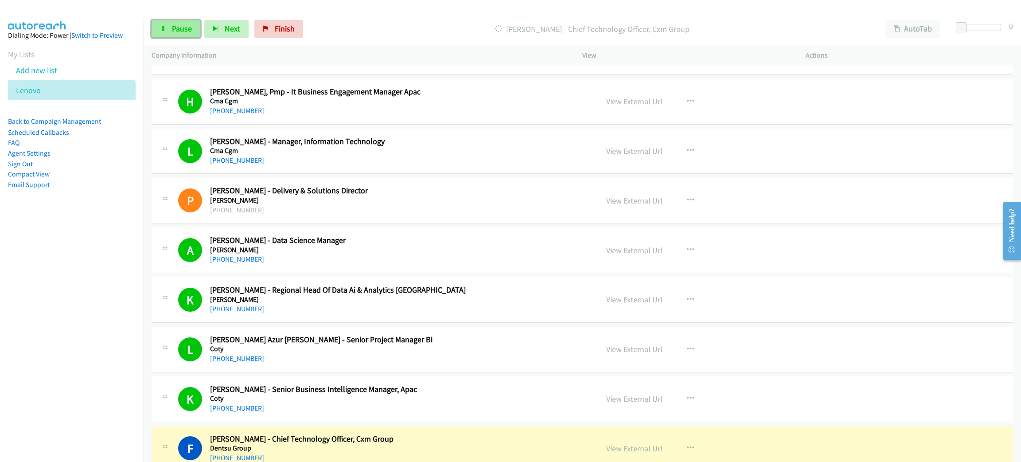
click at [152, 31] on link "Pause" at bounding box center [176, 29] width 49 height 18
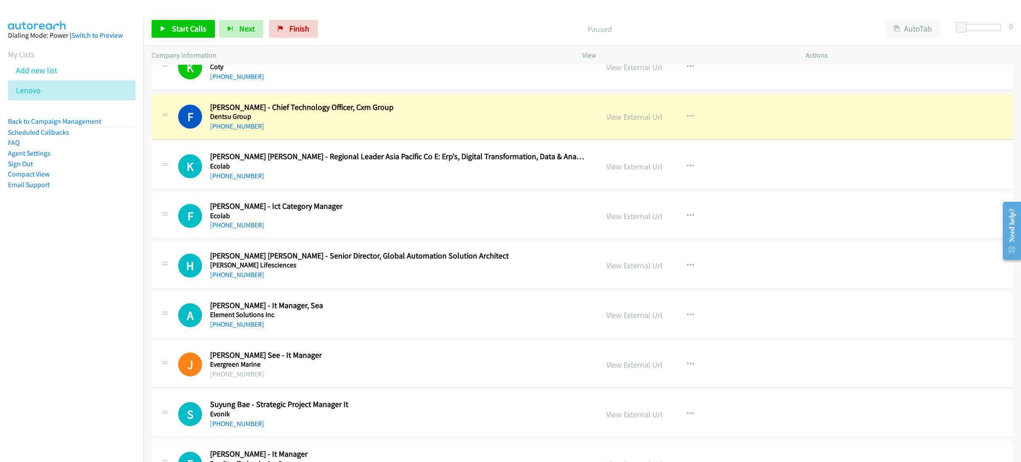
scroll to position [2380, 0]
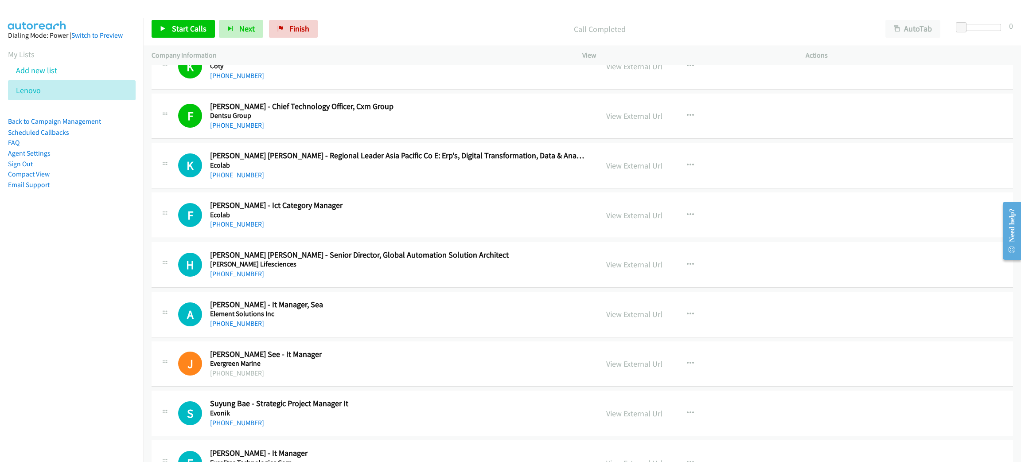
click at [184, 20] on div "Start Calls Pause Next Finish" at bounding box center [237, 29] width 170 height 18
click at [195, 31] on span "Start Calls" at bounding box center [189, 28] width 35 height 10
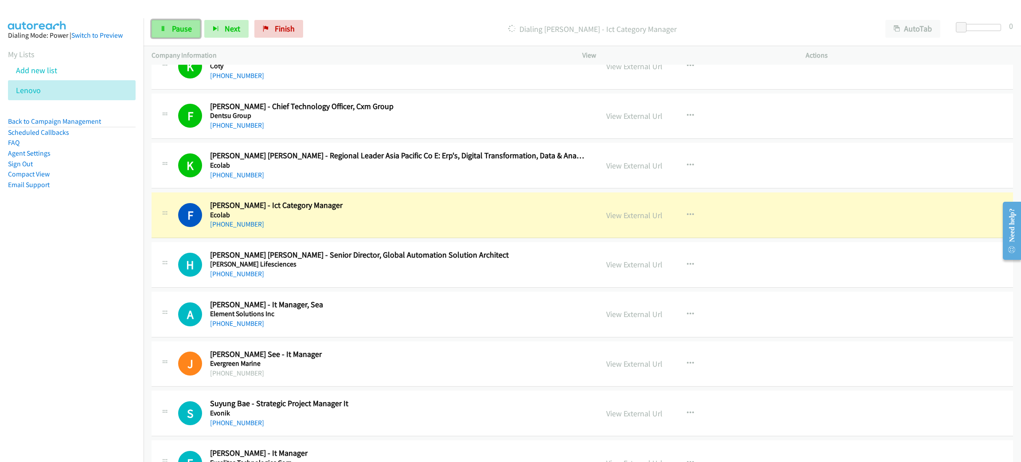
click at [184, 28] on span "Pause" at bounding box center [182, 28] width 20 height 10
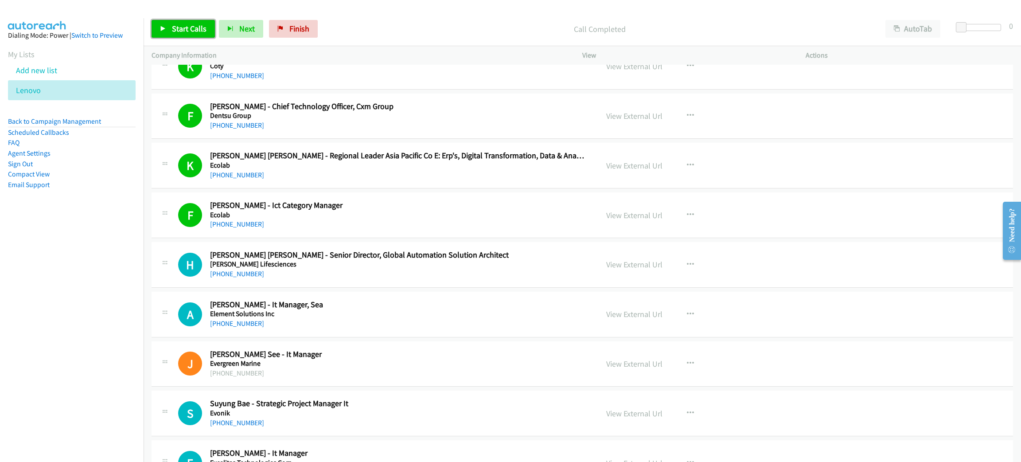
click at [184, 21] on link "Start Calls" at bounding box center [183, 29] width 63 height 18
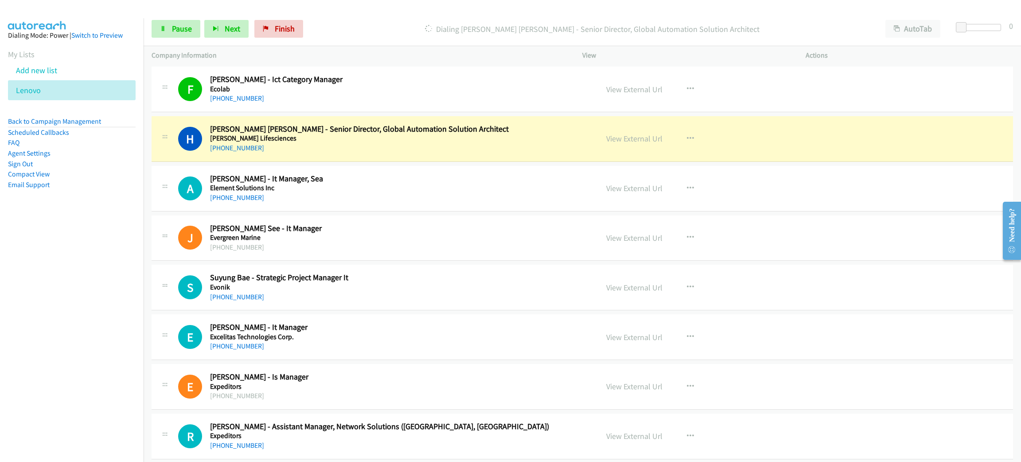
scroll to position [2513, 0]
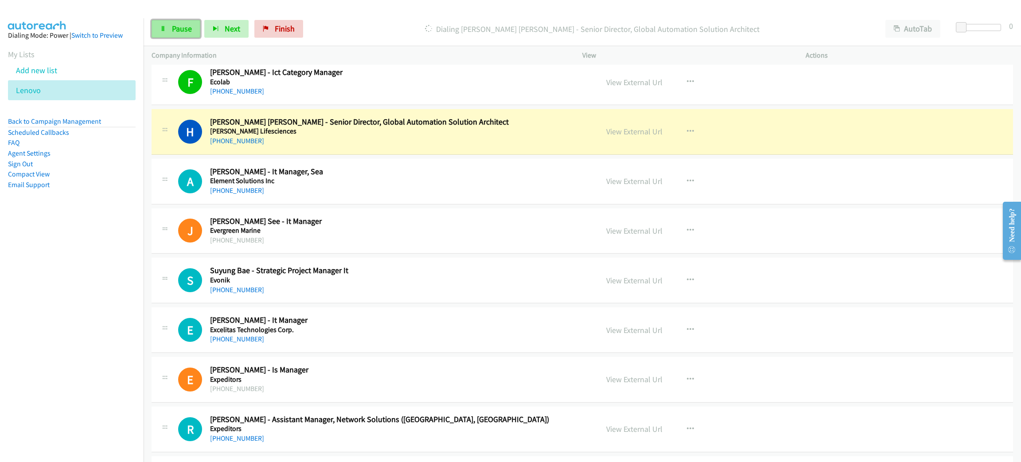
click at [188, 28] on span "Pause" at bounding box center [182, 28] width 20 height 10
click at [623, 135] on link "View External Url" at bounding box center [634, 131] width 56 height 10
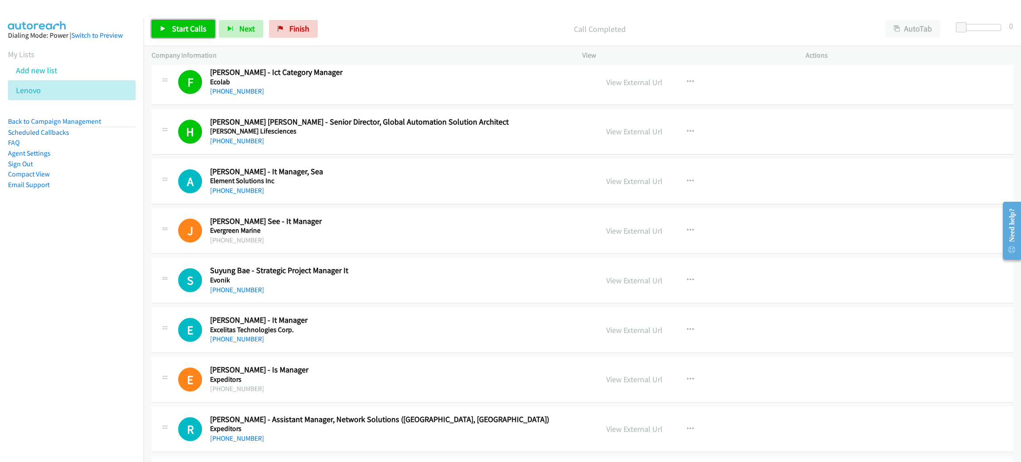
click at [190, 25] on span "Start Calls" at bounding box center [189, 28] width 35 height 10
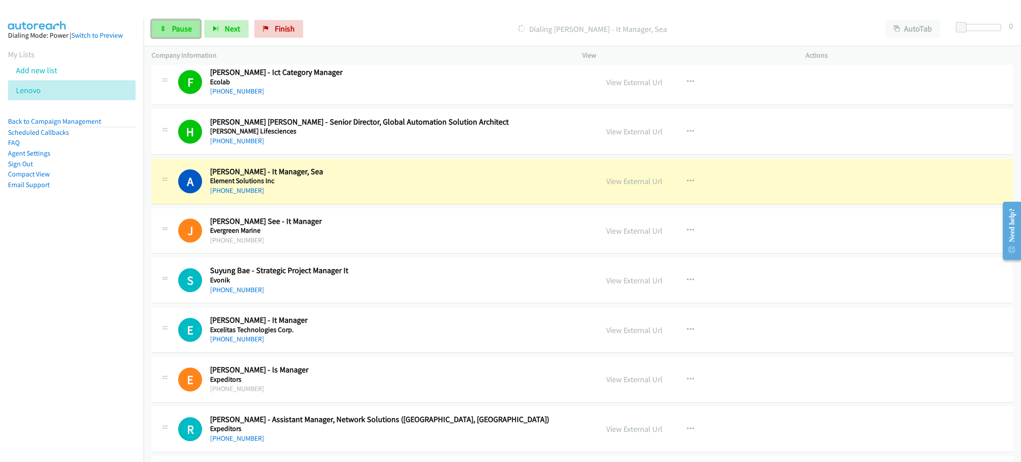
click at [182, 26] on span "Pause" at bounding box center [182, 28] width 20 height 10
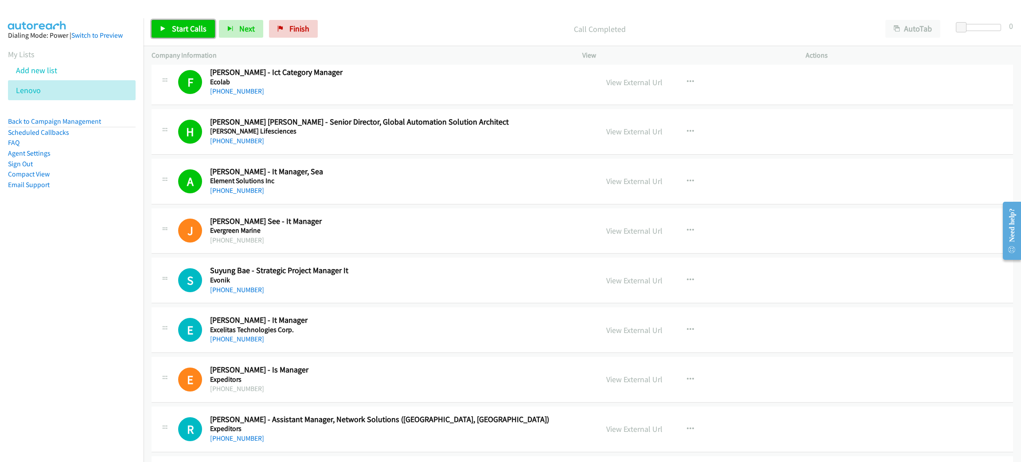
click at [195, 31] on span "Start Calls" at bounding box center [189, 28] width 35 height 10
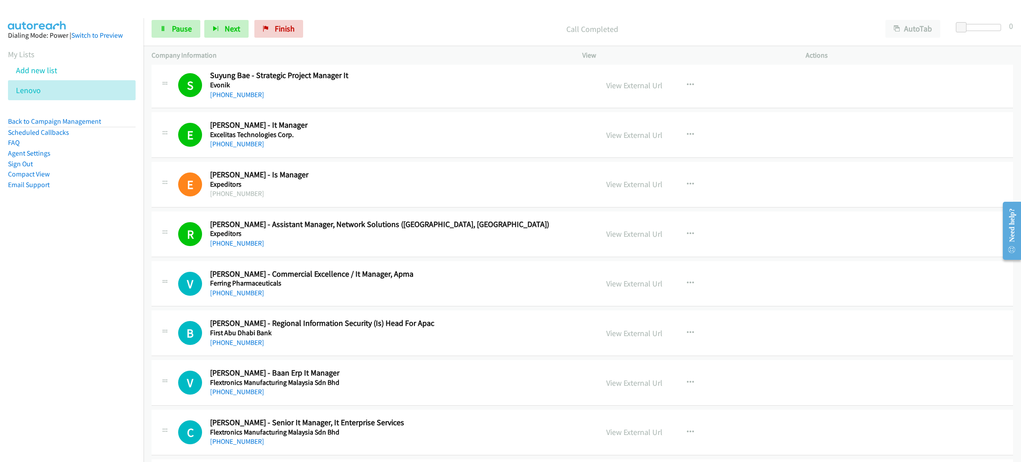
scroll to position [2712, 0]
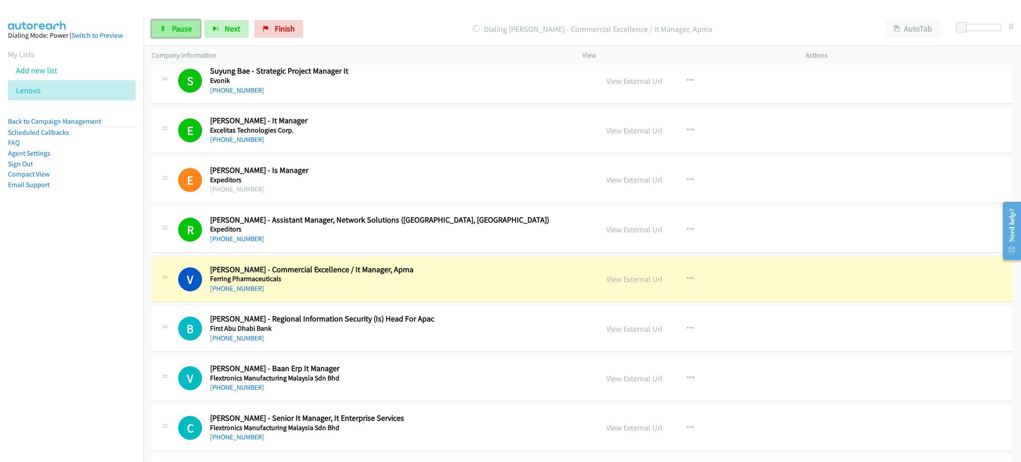
click at [177, 28] on span "Pause" at bounding box center [182, 28] width 20 height 10
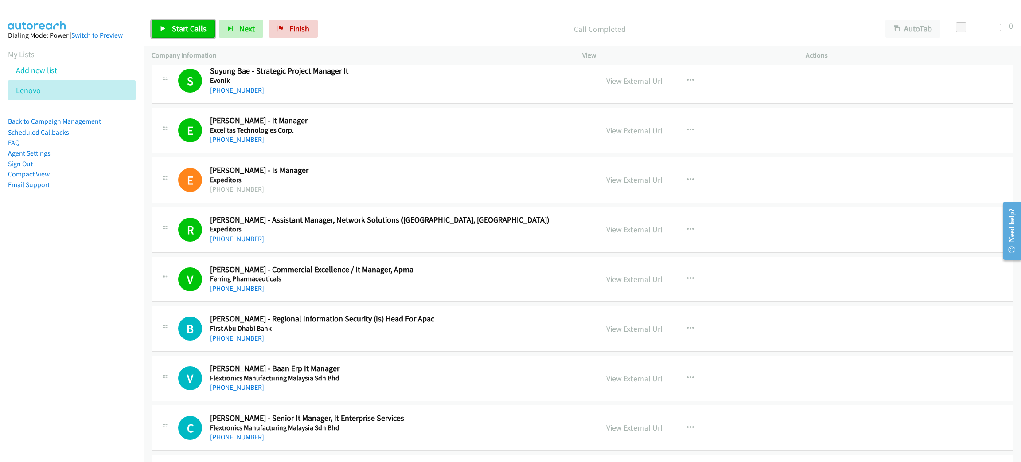
click at [173, 31] on span "Start Calls" at bounding box center [189, 28] width 35 height 10
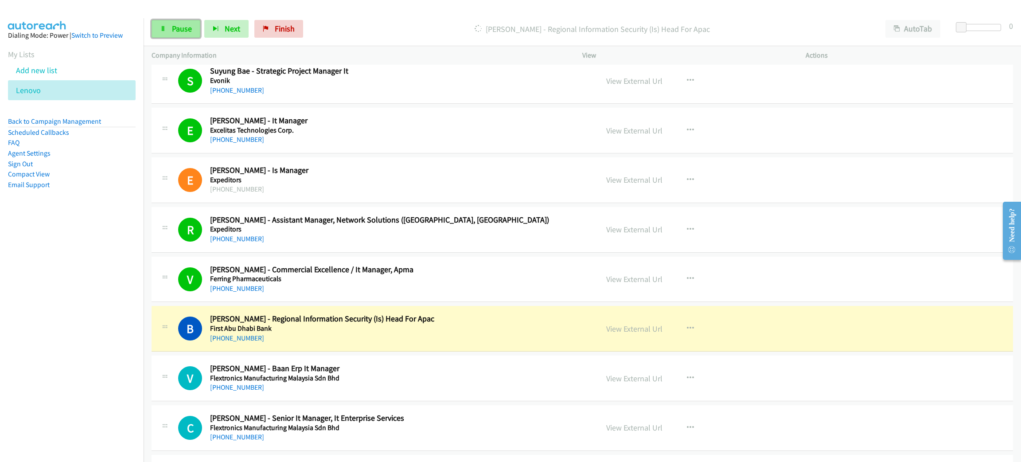
click at [164, 28] on icon at bounding box center [163, 29] width 6 height 6
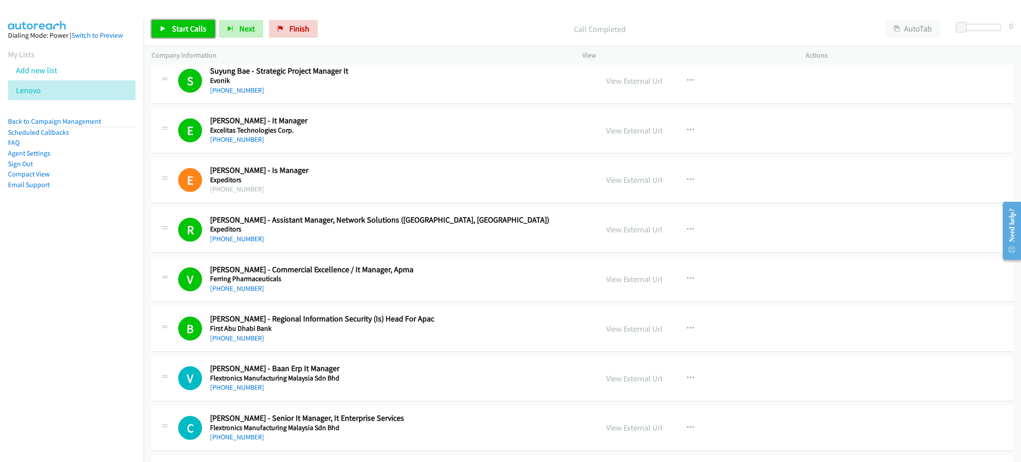
click at [194, 27] on span "Start Calls" at bounding box center [189, 28] width 35 height 10
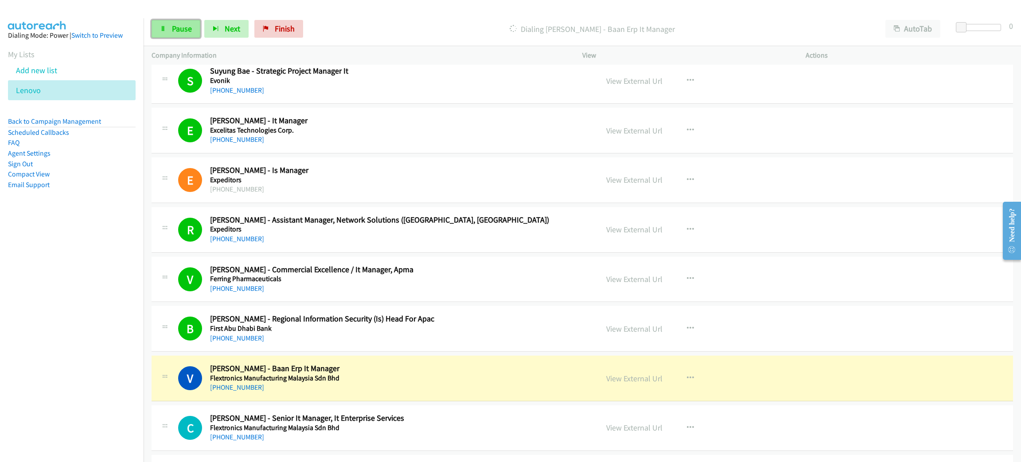
click at [184, 21] on link "Pause" at bounding box center [176, 29] width 49 height 18
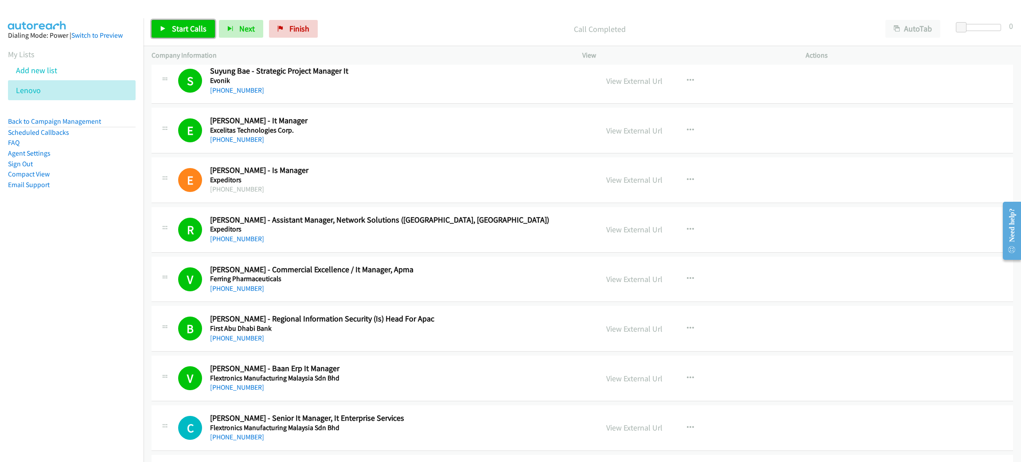
click at [196, 30] on span "Start Calls" at bounding box center [189, 28] width 35 height 10
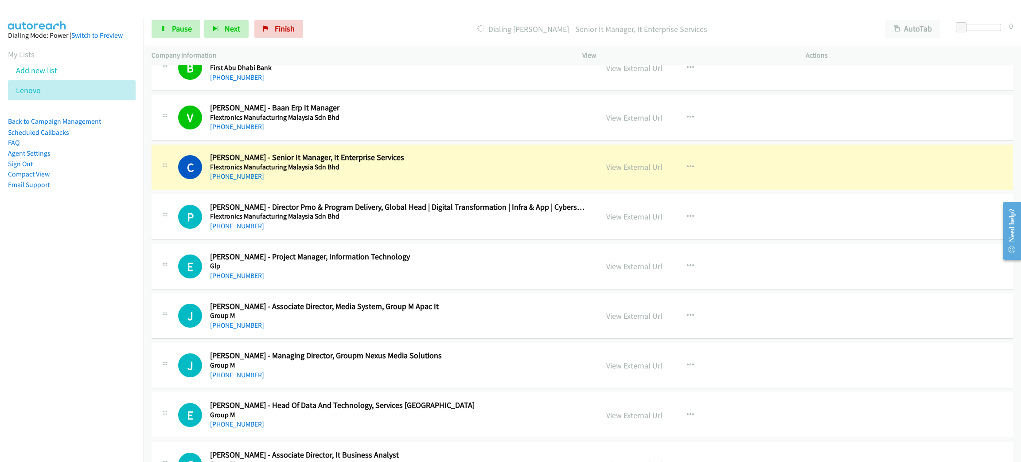
scroll to position [2978, 0]
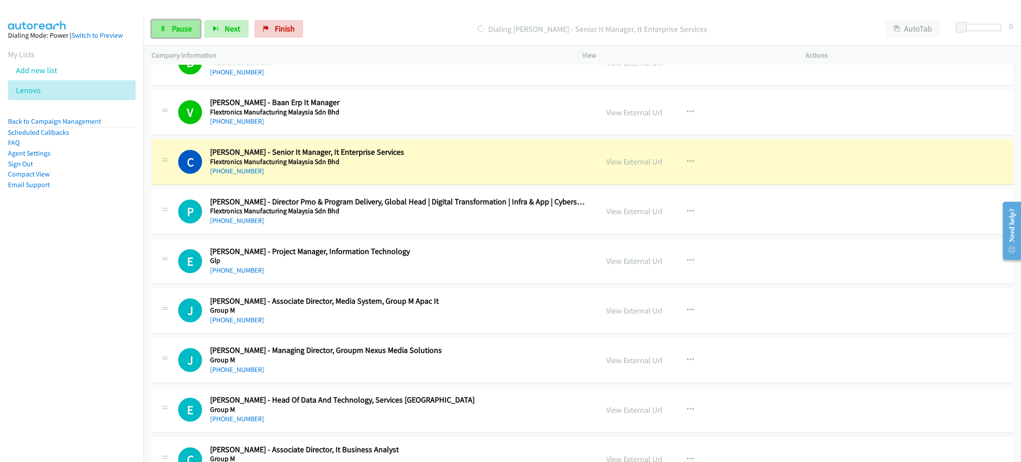
click at [179, 29] on span "Pause" at bounding box center [182, 28] width 20 height 10
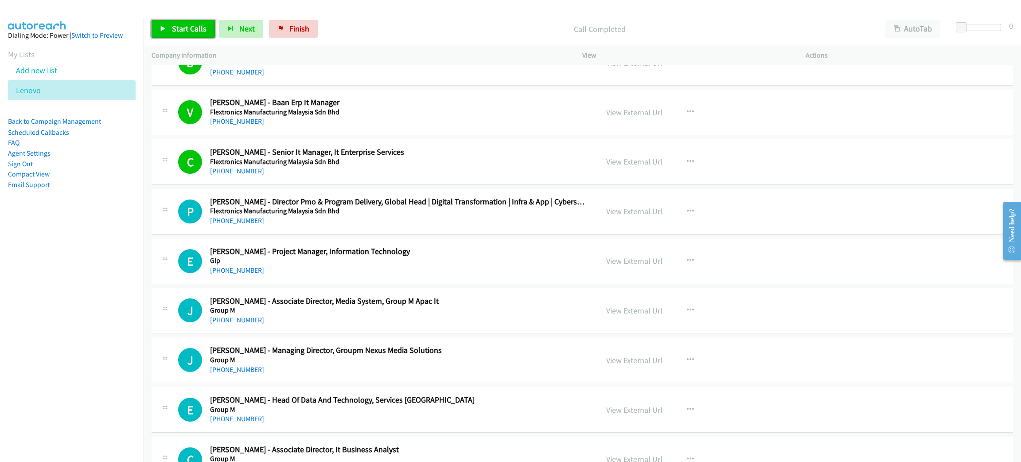
click at [178, 25] on span "Start Calls" at bounding box center [189, 28] width 35 height 10
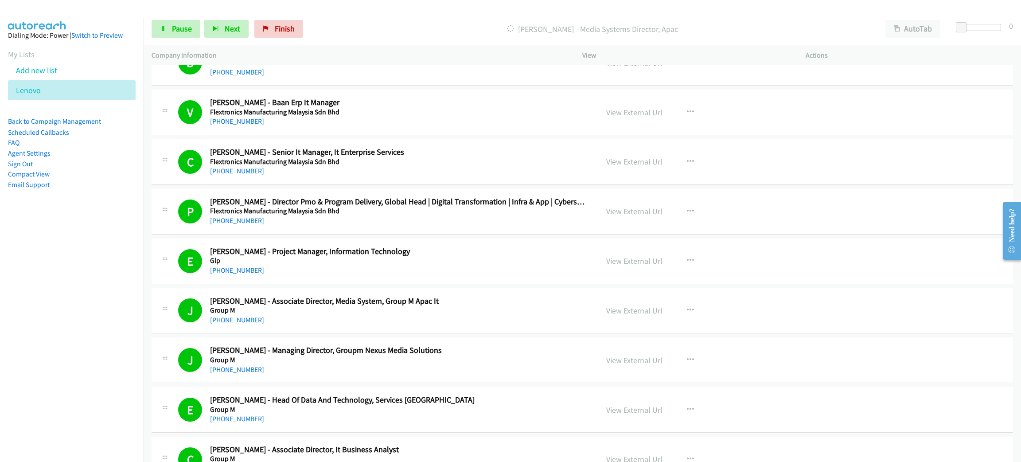
click at [34, 292] on nav "Dialing Mode: Power | Switch to Preview My Lists Add new list Lenovo Back to Ca…" at bounding box center [72, 249] width 144 height 462
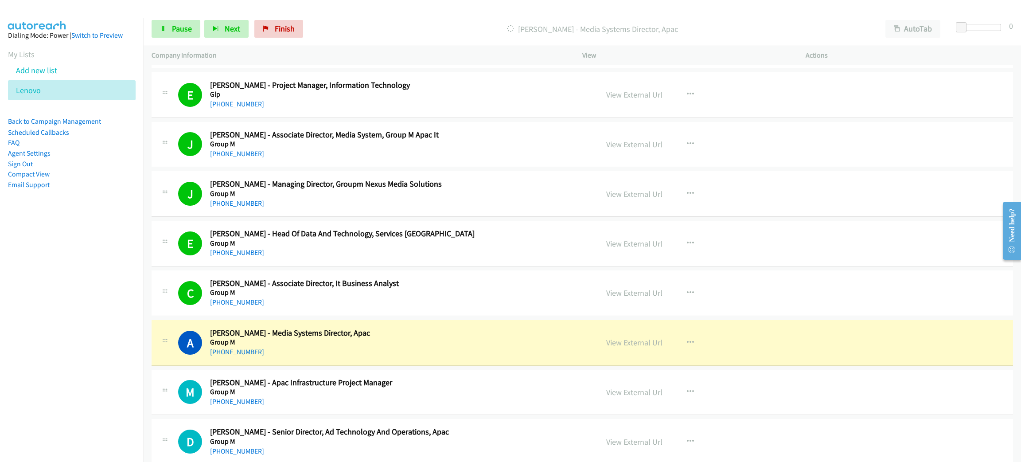
scroll to position [3177, 0]
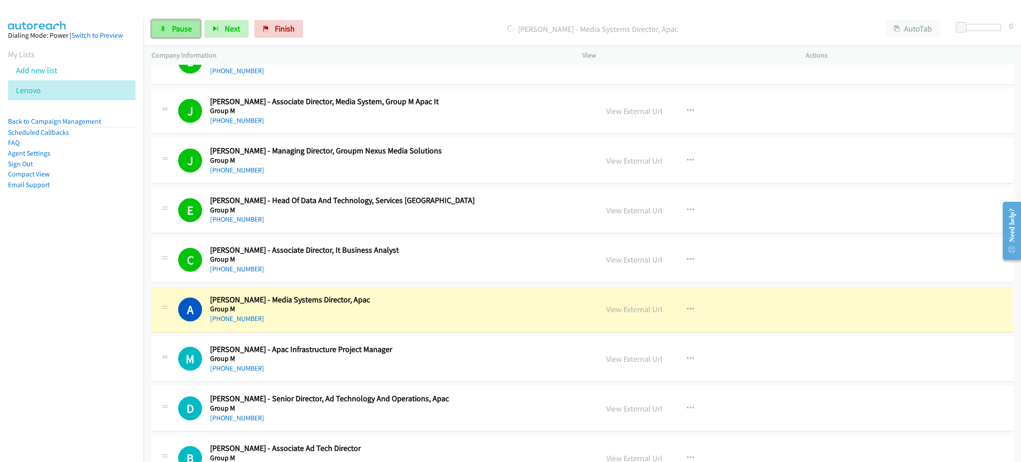
click at [188, 30] on span "Pause" at bounding box center [182, 28] width 20 height 10
click at [636, 310] on link "View External Url" at bounding box center [634, 309] width 56 height 10
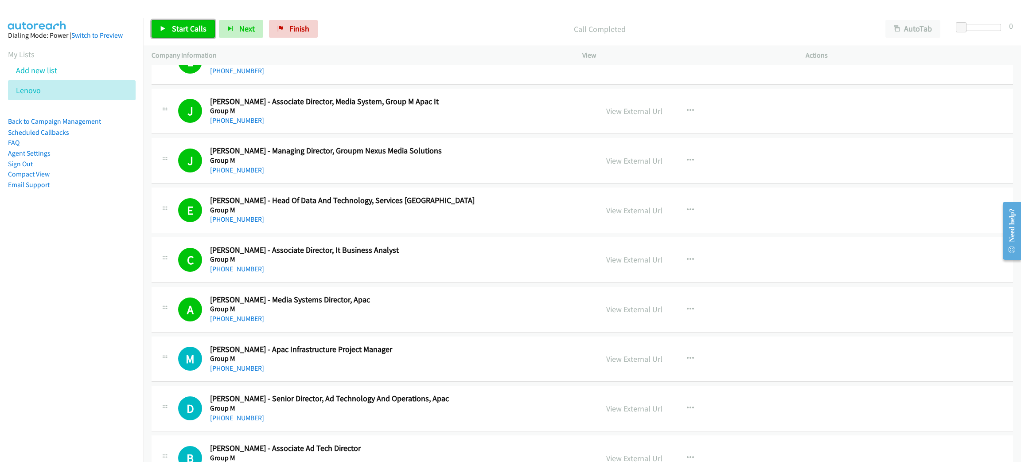
click at [189, 36] on link "Start Calls" at bounding box center [183, 29] width 63 height 18
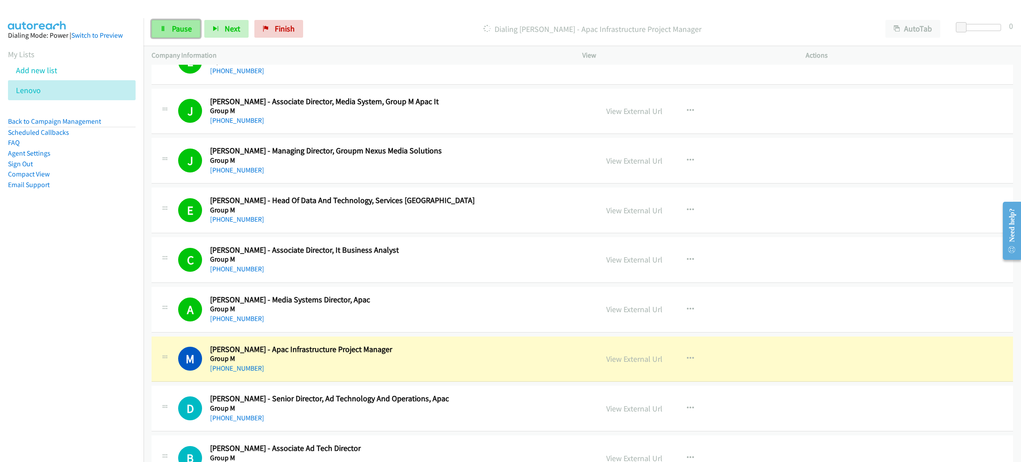
click at [172, 28] on span "Pause" at bounding box center [182, 28] width 20 height 10
click at [618, 361] on link "View External Url" at bounding box center [634, 359] width 56 height 10
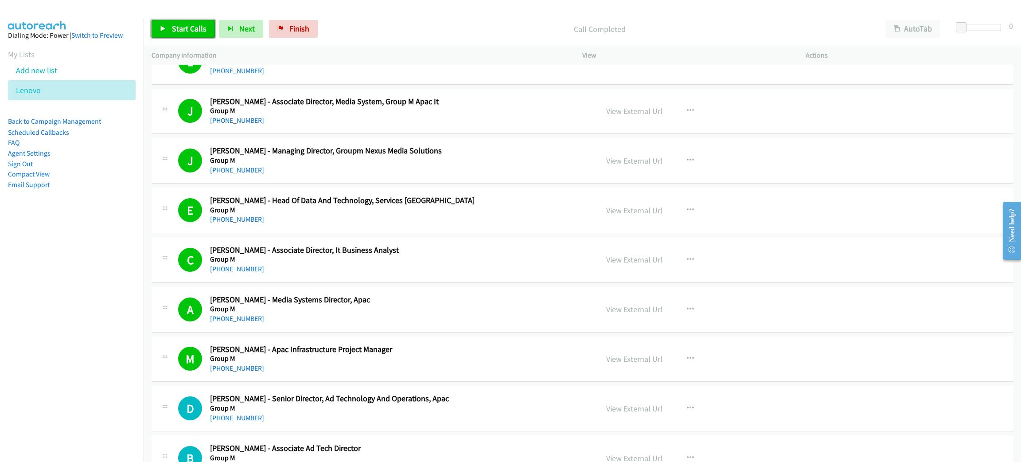
click at [209, 29] on link "Start Calls" at bounding box center [183, 29] width 63 height 18
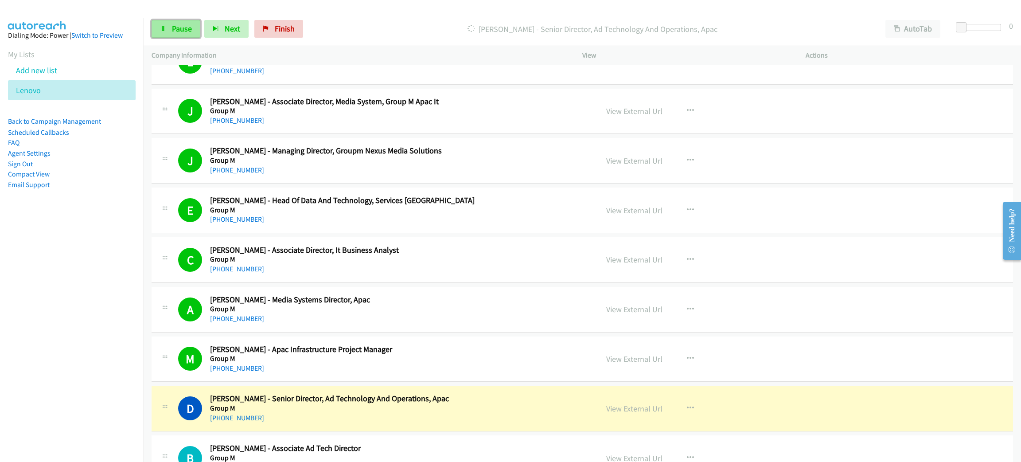
click at [183, 29] on span "Pause" at bounding box center [182, 28] width 20 height 10
drag, startPoint x: 769, startPoint y: 416, endPoint x: 768, endPoint y: 409, distance: 7.2
click at [769, 416] on div "View External Url View External Url Schedule/Manage Callback Start Calls Here R…" at bounding box center [713, 407] width 231 height 29
click at [642, 413] on link "View External Url" at bounding box center [634, 408] width 56 height 10
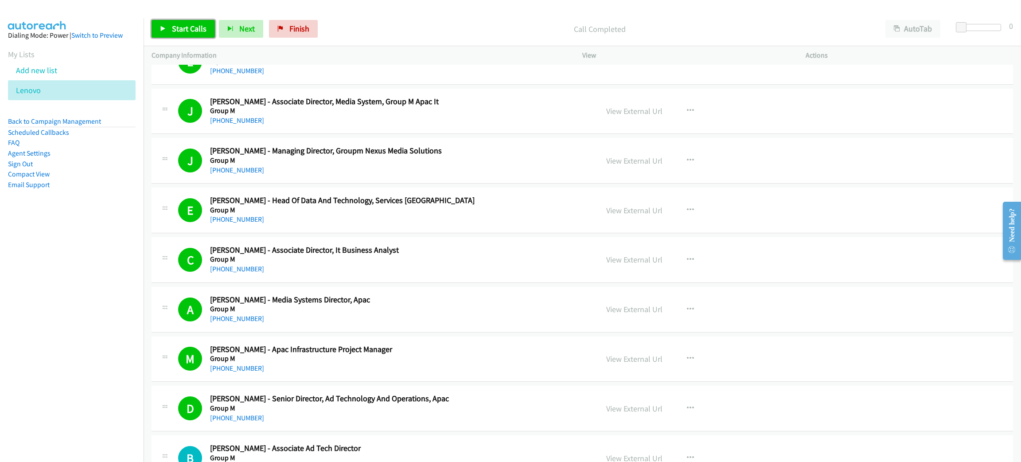
click at [161, 29] on icon at bounding box center [163, 29] width 6 height 6
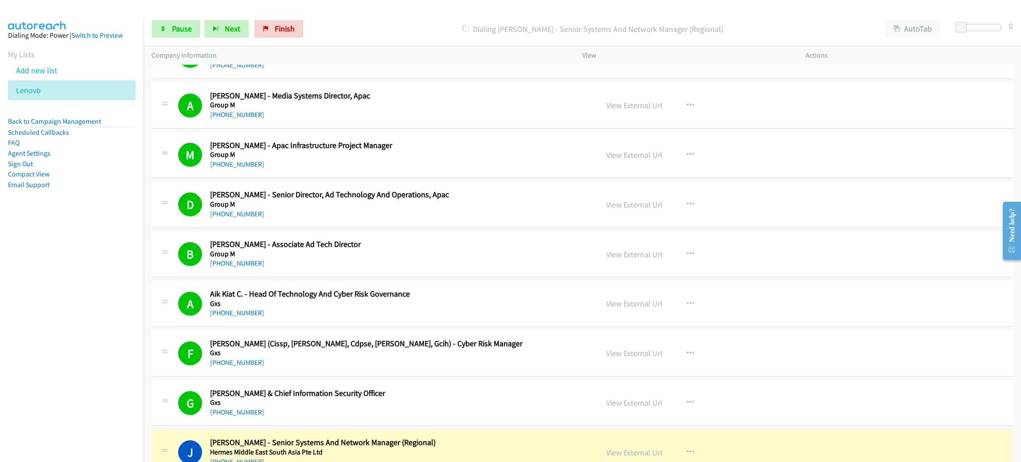
scroll to position [3510, 0]
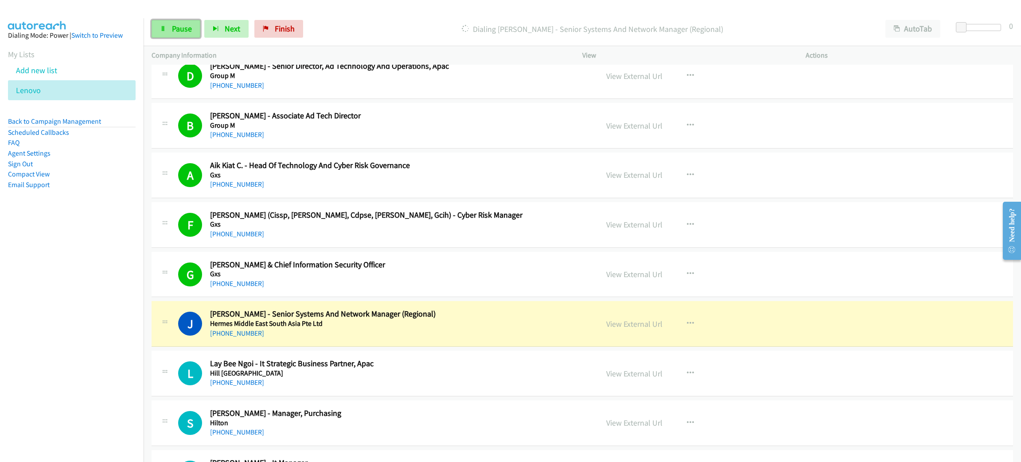
click at [183, 23] on link "Pause" at bounding box center [176, 29] width 49 height 18
click at [616, 328] on link "View External Url" at bounding box center [634, 324] width 56 height 10
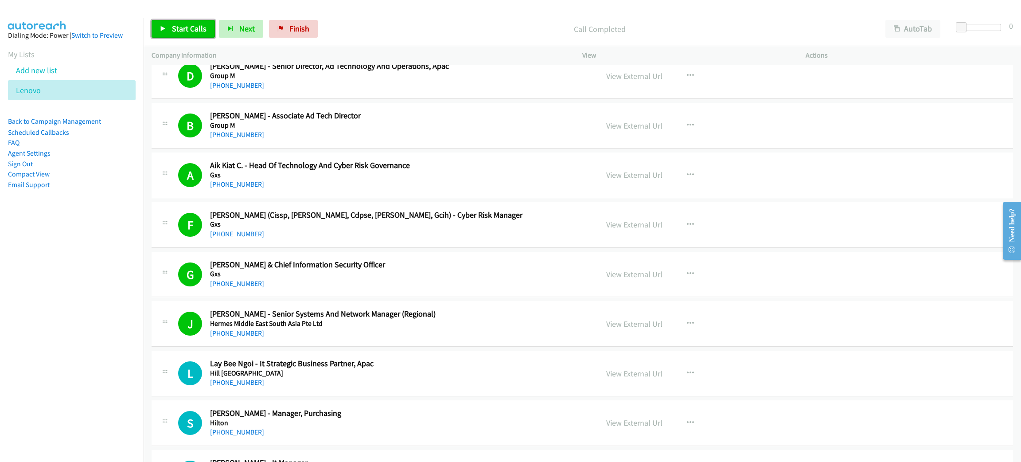
click at [193, 32] on span "Start Calls" at bounding box center [189, 28] width 35 height 10
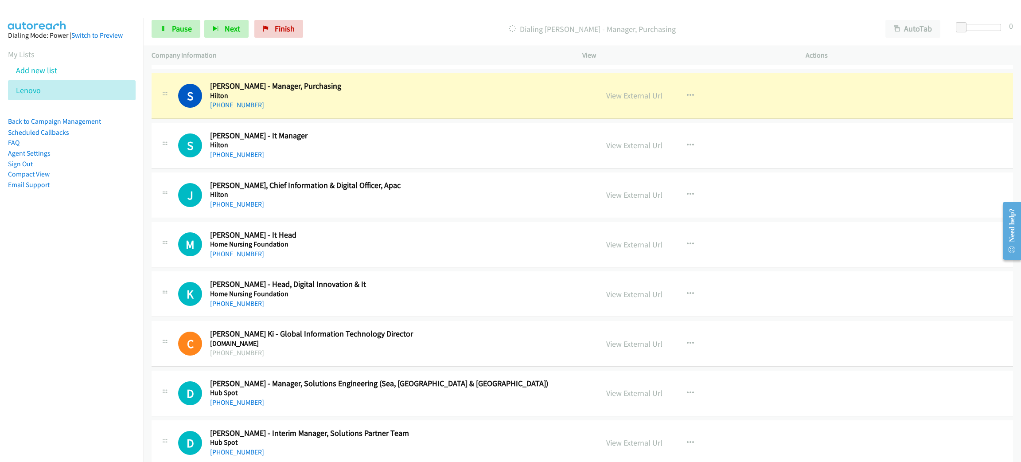
scroll to position [3842, 0]
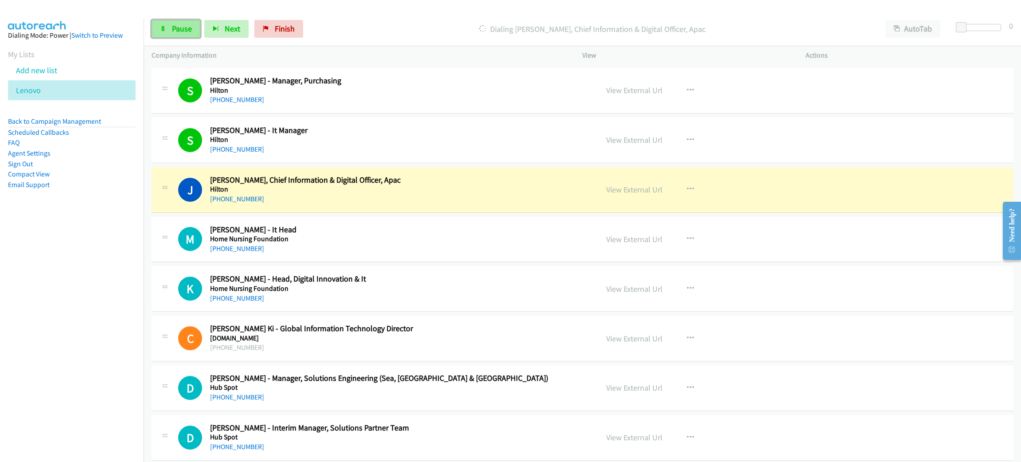
click at [170, 31] on link "Pause" at bounding box center [176, 29] width 49 height 18
click at [647, 191] on link "View External Url" at bounding box center [634, 189] width 56 height 10
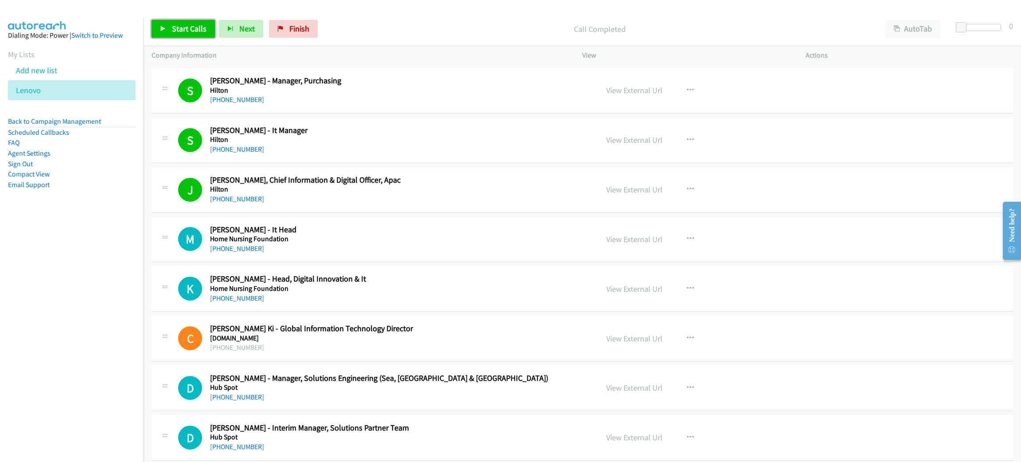
click at [205, 31] on span "Start Calls" at bounding box center [189, 28] width 35 height 10
click at [176, 29] on span "Pause" at bounding box center [182, 28] width 20 height 10
click at [176, 31] on span "Start Calls" at bounding box center [189, 28] width 35 height 10
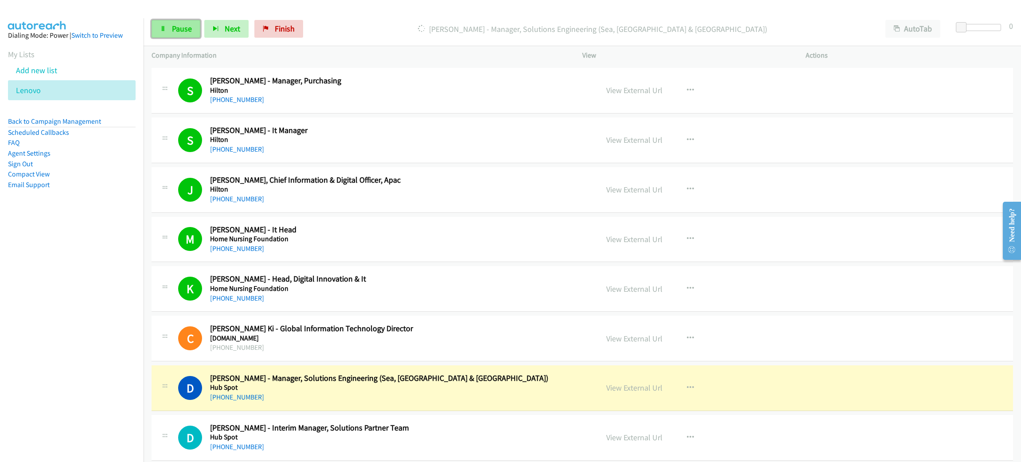
click at [169, 23] on link "Pause" at bounding box center [176, 29] width 49 height 18
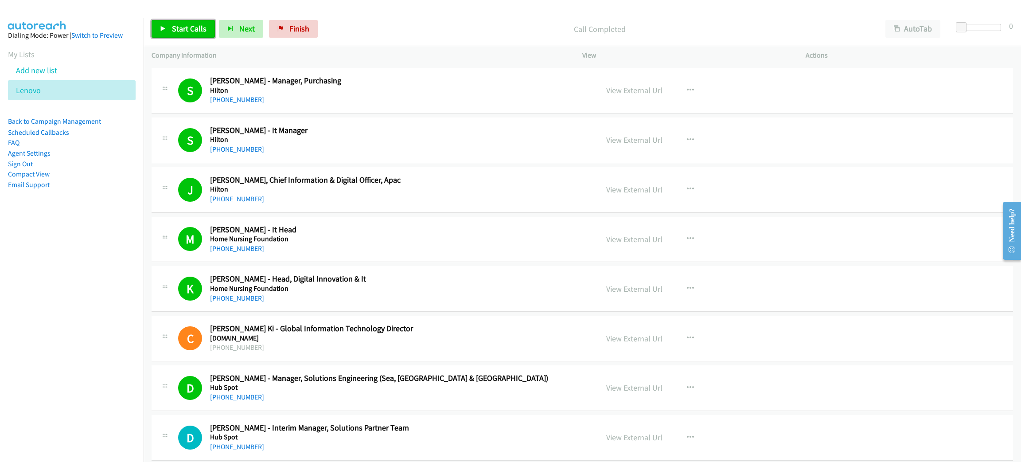
click at [192, 36] on link "Start Calls" at bounding box center [183, 29] width 63 height 18
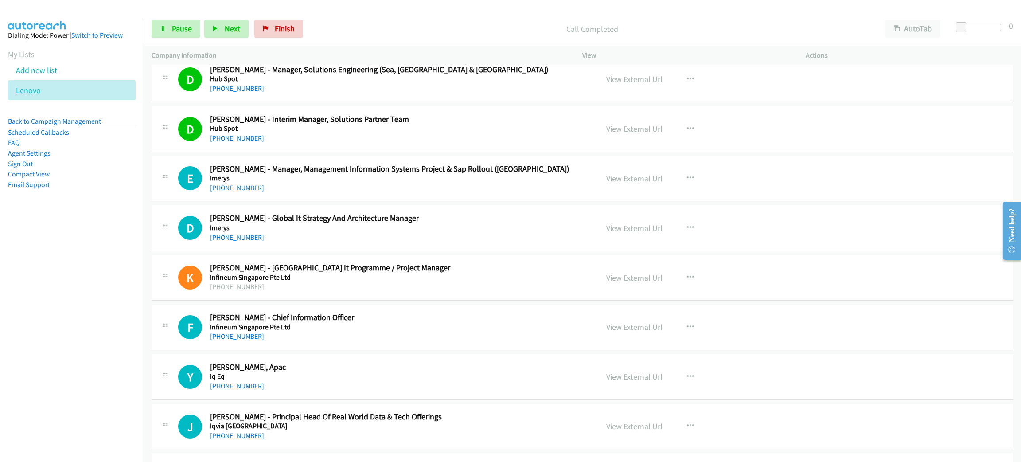
scroll to position [4174, 0]
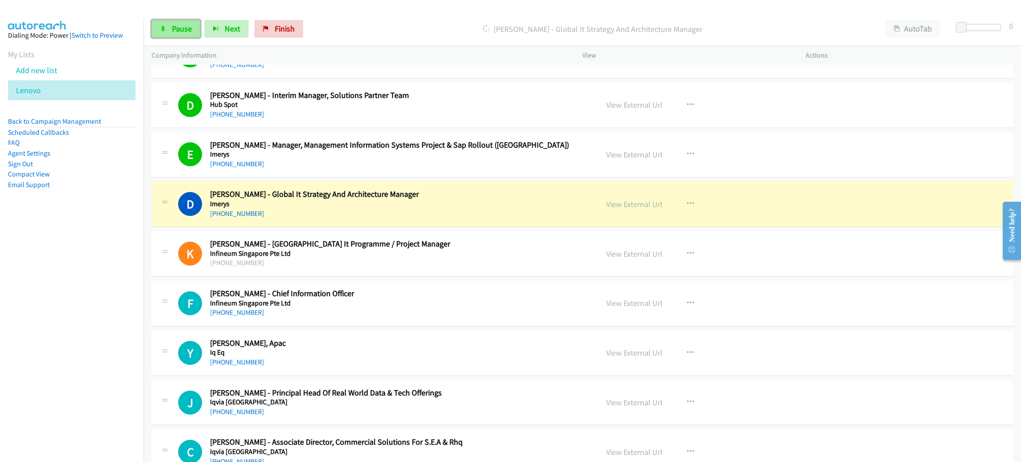
click at [181, 29] on span "Pause" at bounding box center [182, 28] width 20 height 10
click at [646, 209] on link "View External Url" at bounding box center [634, 204] width 56 height 10
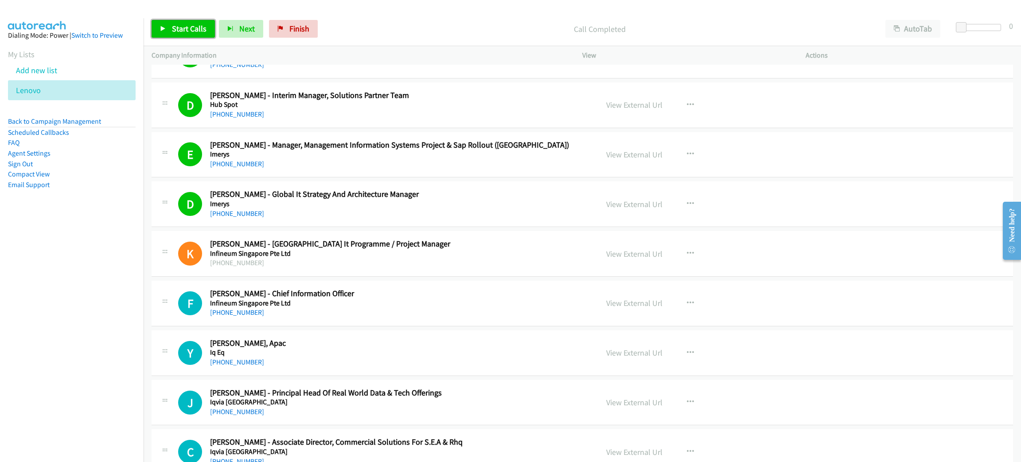
click at [202, 26] on span "Start Calls" at bounding box center [189, 28] width 35 height 10
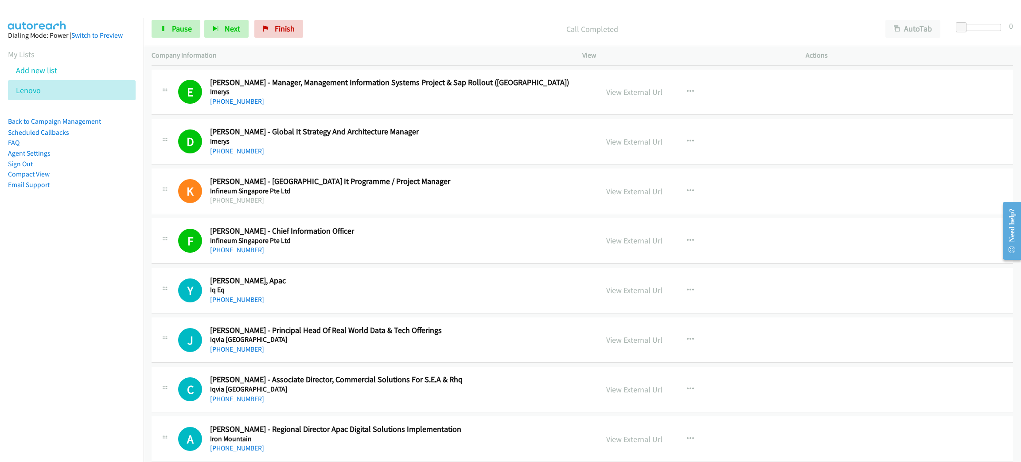
scroll to position [4241, 0]
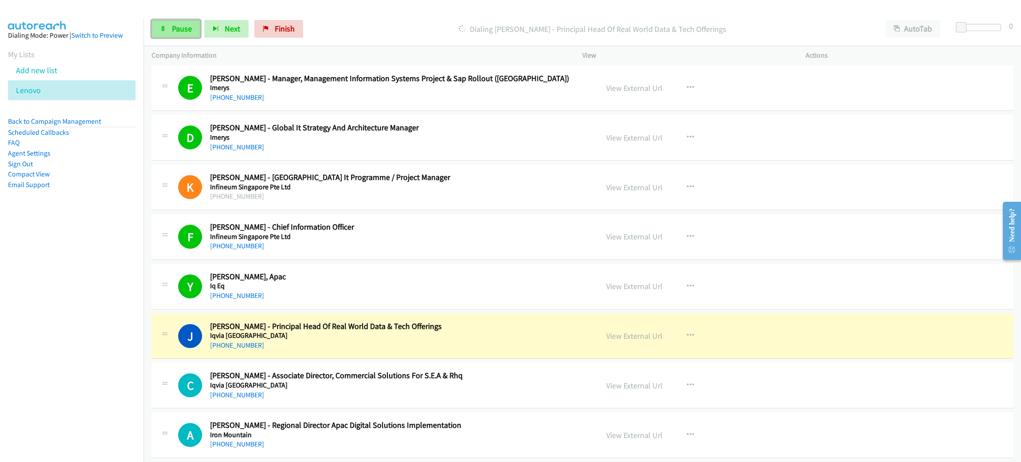
click at [187, 28] on span "Pause" at bounding box center [182, 28] width 20 height 10
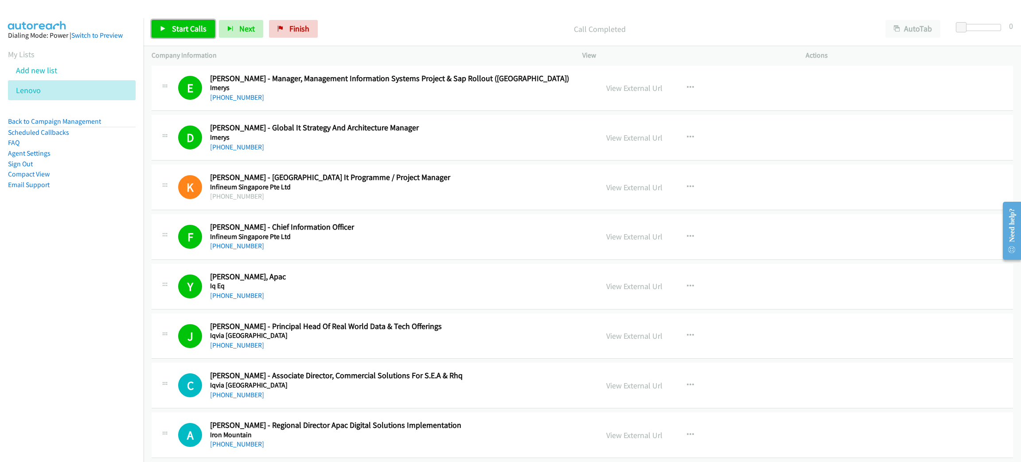
click at [184, 23] on link "Start Calls" at bounding box center [183, 29] width 63 height 18
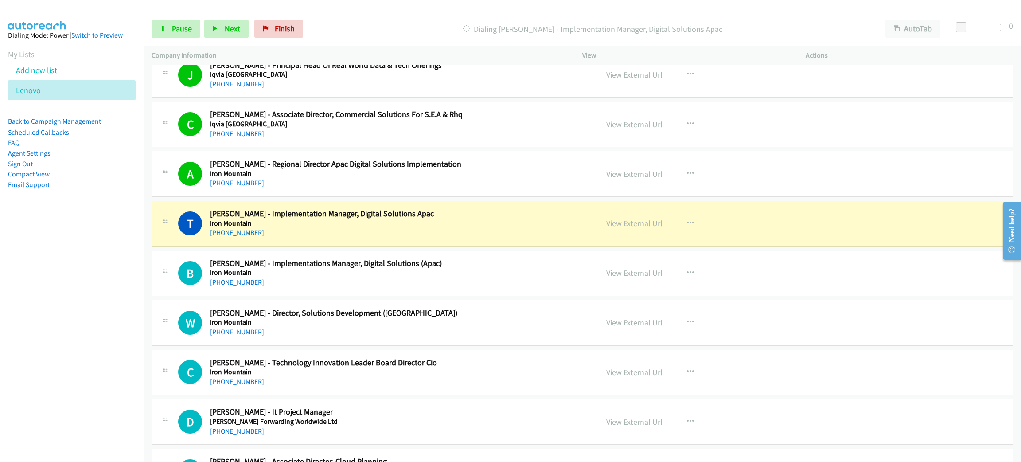
scroll to position [4507, 0]
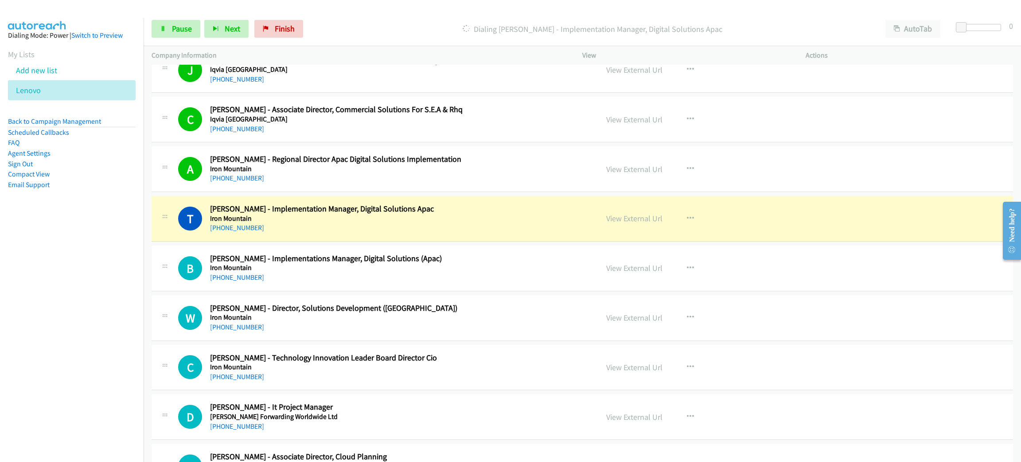
click at [447, 214] on h2 "Tamie Chia - Implementation Manager, Digital Solutions Apac" at bounding box center [397, 209] width 375 height 10
click at [638, 223] on link "View External Url" at bounding box center [634, 218] width 56 height 10
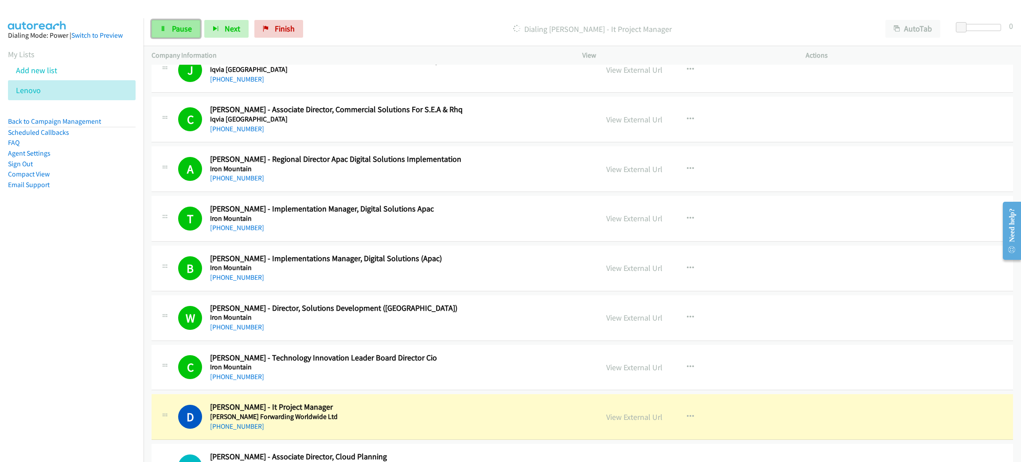
click at [187, 28] on span "Pause" at bounding box center [182, 28] width 20 height 10
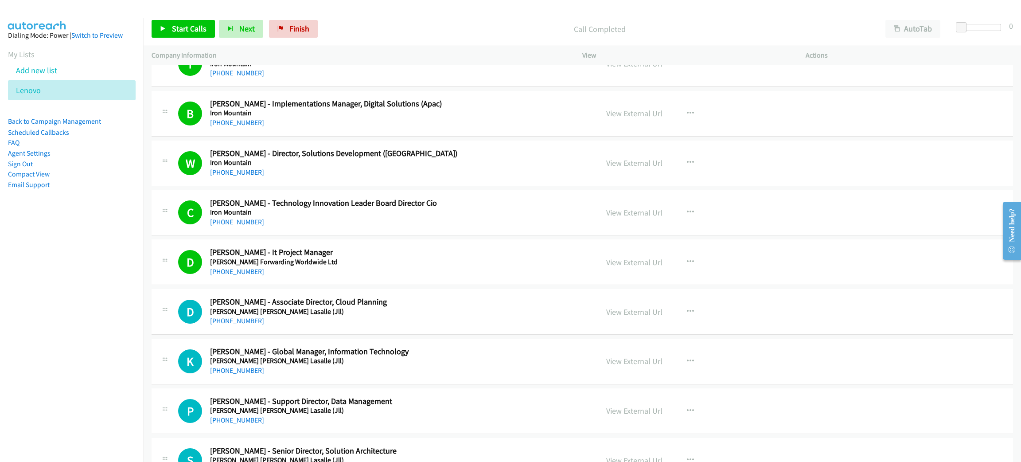
scroll to position [4772, 0]
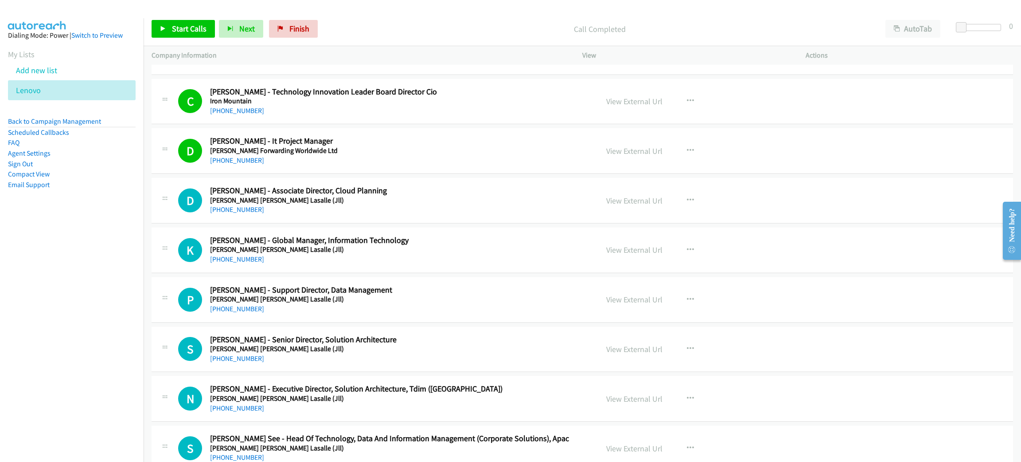
click at [634, 152] on div "View External Url View External Url Schedule/Manage Callback Start Calls Here R…" at bounding box center [713, 150] width 231 height 29
click at [634, 155] on link "View External Url" at bounding box center [634, 151] width 56 height 10
click at [191, 31] on span "Start Calls" at bounding box center [189, 28] width 35 height 10
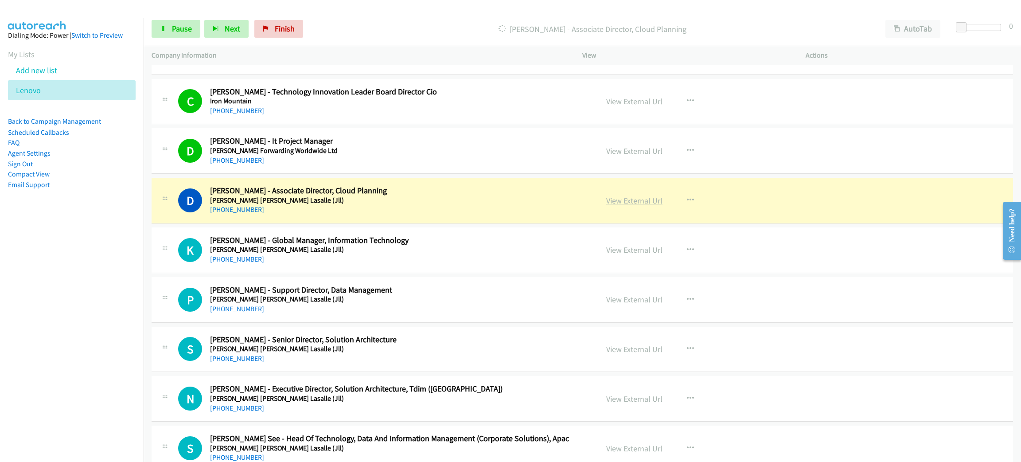
click at [644, 206] on link "View External Url" at bounding box center [634, 200] width 56 height 10
click at [158, 23] on link "Pause" at bounding box center [176, 29] width 49 height 18
